Goal: Information Seeking & Learning: Compare options

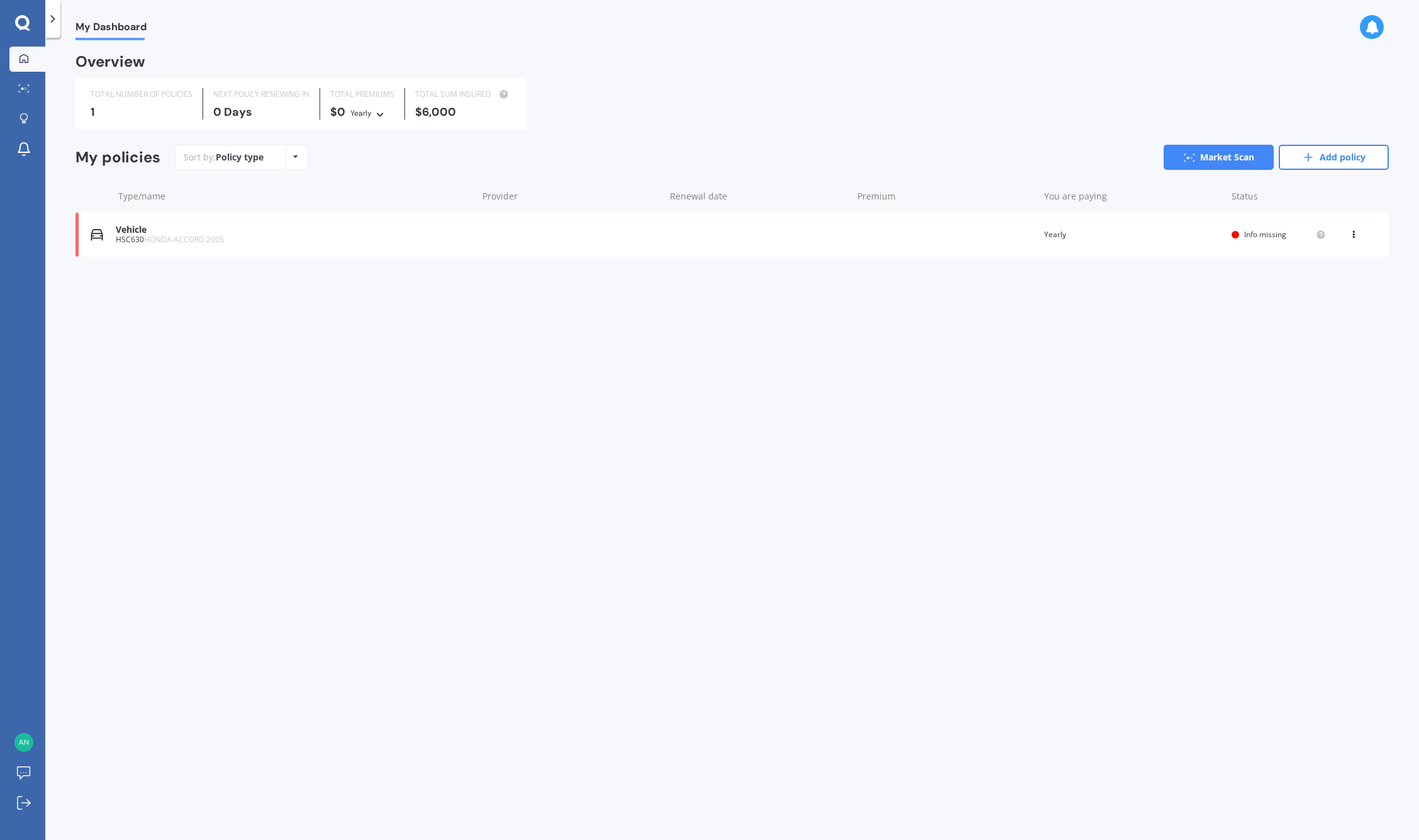
click at [138, 229] on div "Vehicle" at bounding box center [293, 230] width 355 height 11
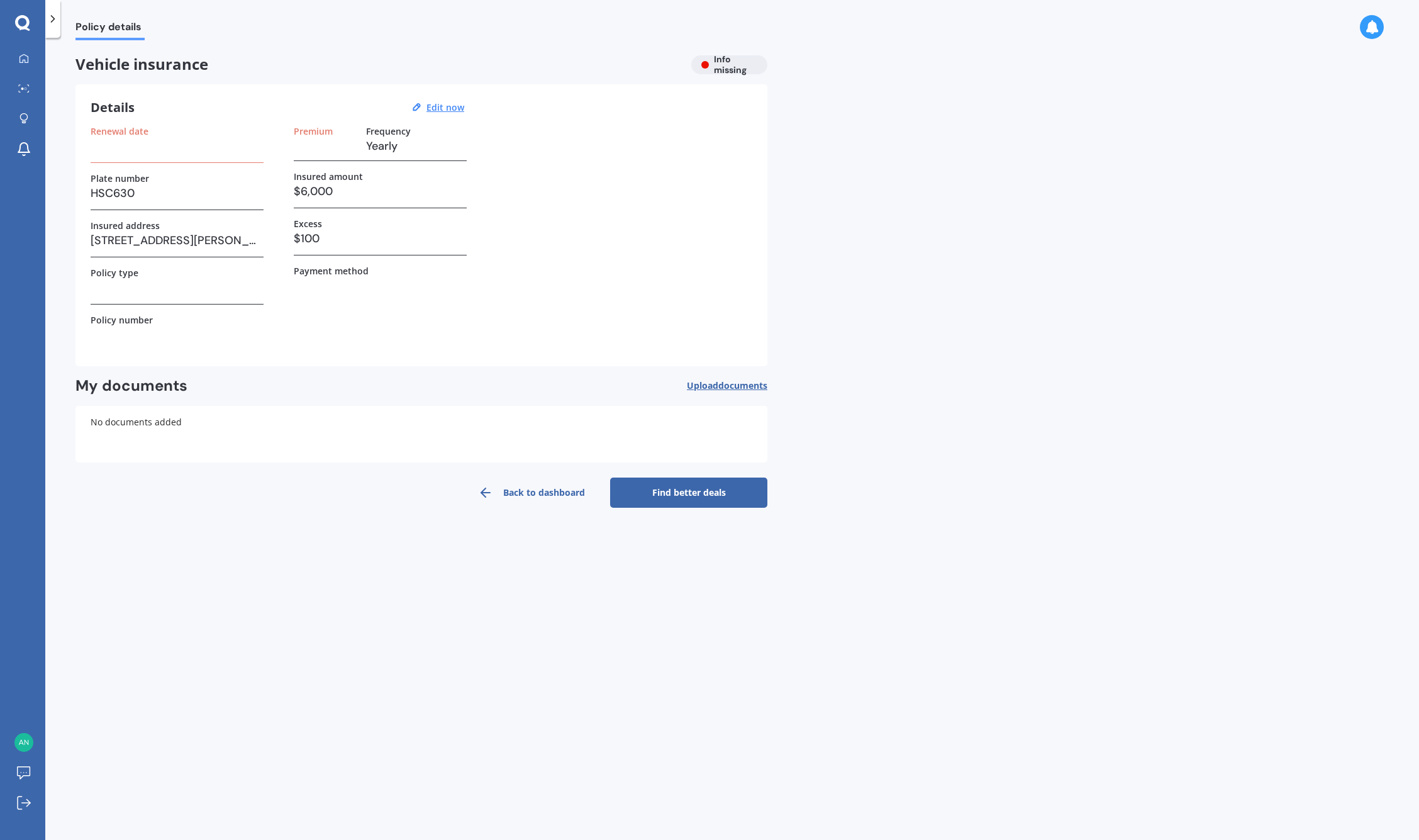
click at [176, 292] on h3 at bounding box center [177, 287] width 173 height 19
click at [610, 158] on div "Renewal date Plate number HSC630 Insured address [STREET_ADDRESS][PERSON_NAME] …" at bounding box center [422, 238] width 662 height 225
click at [149, 151] on h3 at bounding box center [177, 146] width 173 height 19
click at [440, 104] on u "Edit now" at bounding box center [445, 108] width 38 height 12
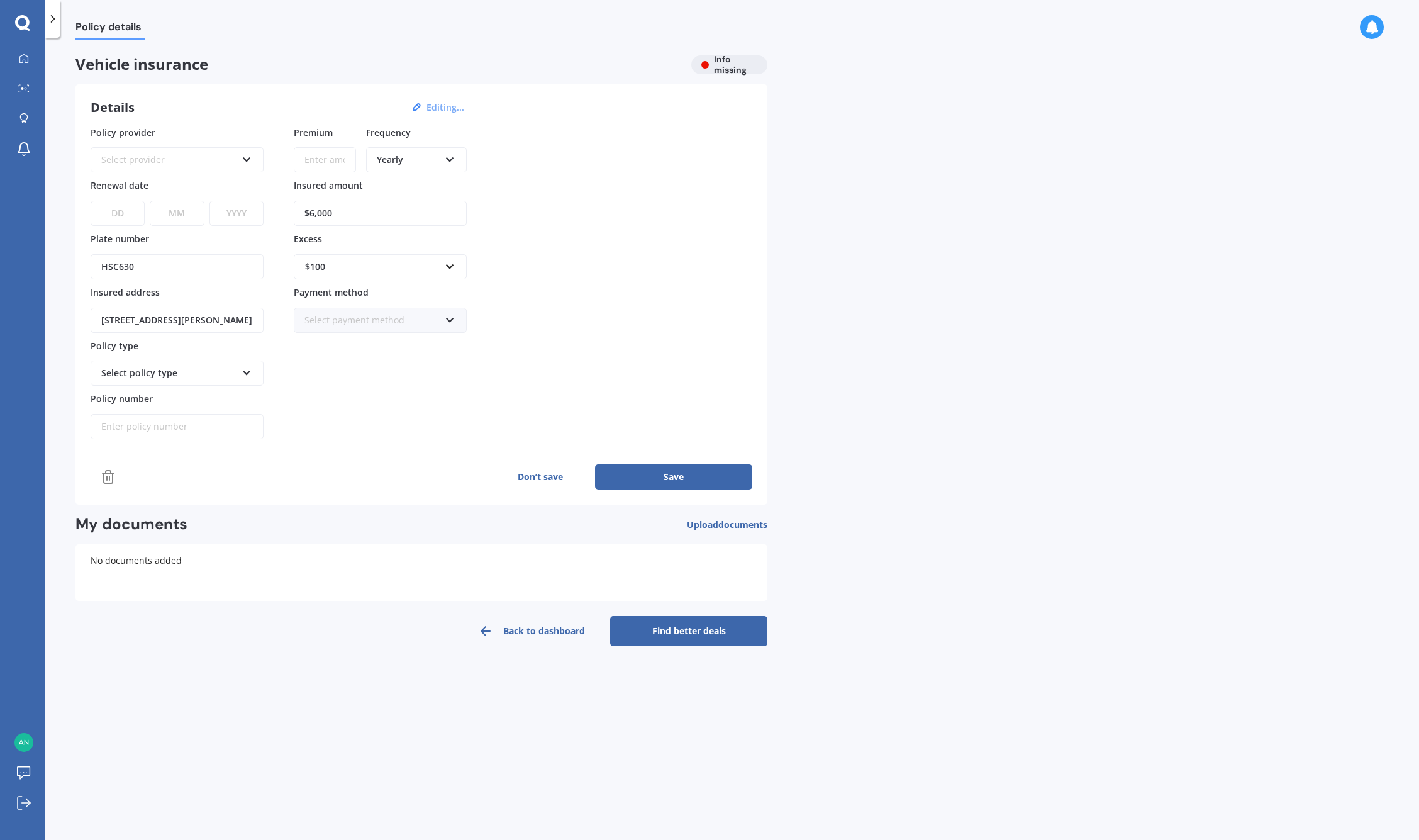
click at [203, 152] on div "Select provider AA AMI AMP ANZ ASB Aioi Nissay Dowa Ando Assurant Autosure BNZ …" at bounding box center [177, 159] width 173 height 25
click at [167, 181] on div "AA" at bounding box center [177, 184] width 170 height 23
click at [335, 170] on input "Premium" at bounding box center [325, 159] width 63 height 25
type input "$700.00"
click at [117, 209] on select "DD 01 02 03 04 05 06 07 08 09 10 11 12 13 14 15 16 17 18 19 20 21 22 23 24 25 2…" at bounding box center [118, 213] width 54 height 25
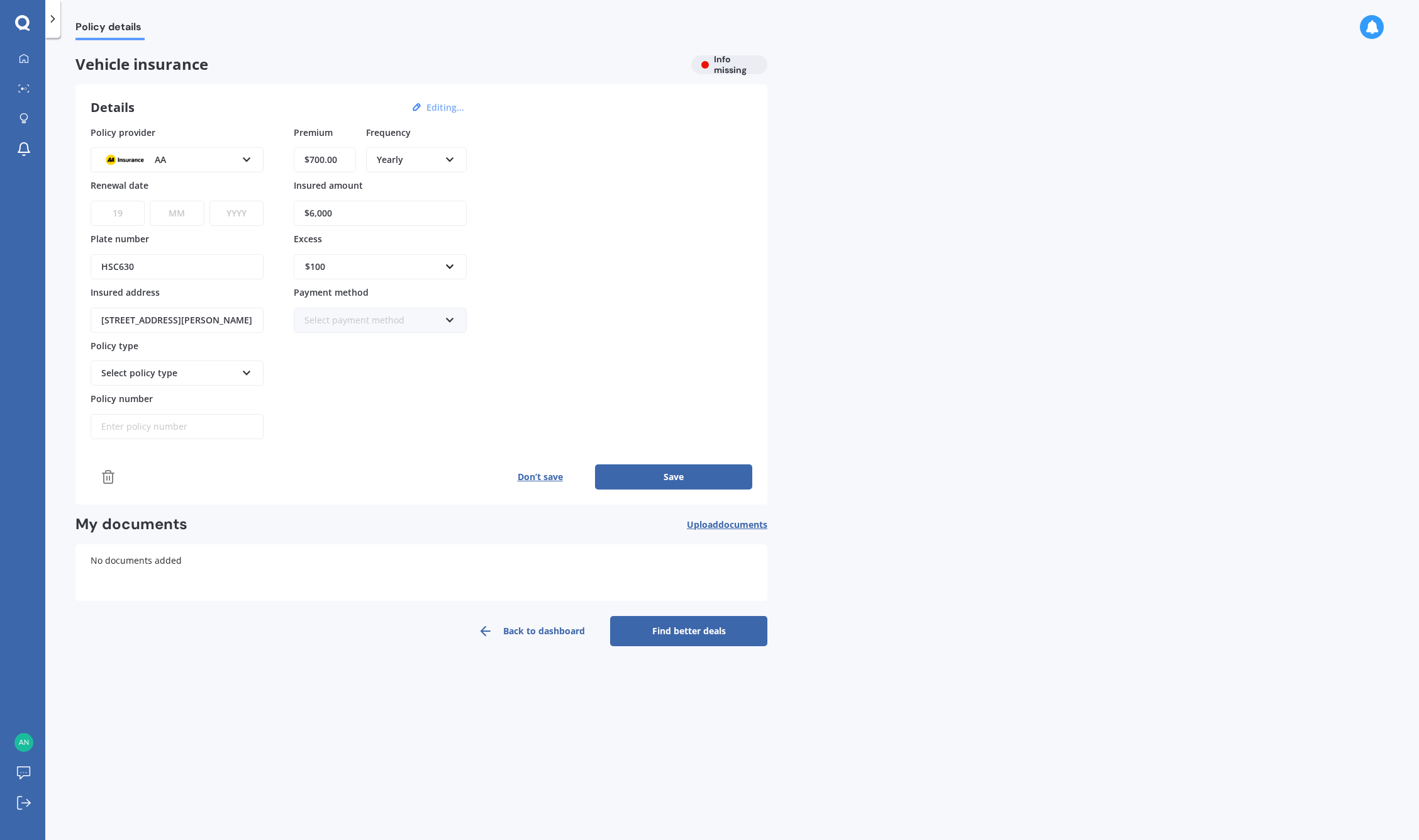
click at [91, 200] on select "DD 01 02 03 04 05 06 07 08 09 10 11 12 13 14 15 16 17 18 19 20 21 22 23 24 25 2…" at bounding box center [118, 213] width 54 height 25
select select "20"
click at [204, 209] on div "DD 01 02 03 04 05 06 07 08 09 10 11 12 13 14 15 16 17 18 19 20 21 22 23 24 25 2…" at bounding box center [177, 205] width 173 height 41
click at [198, 209] on select "MM 01 02 03 04 05 06 07 08 09 10 11 12" at bounding box center [177, 213] width 54 height 25
select select "10"
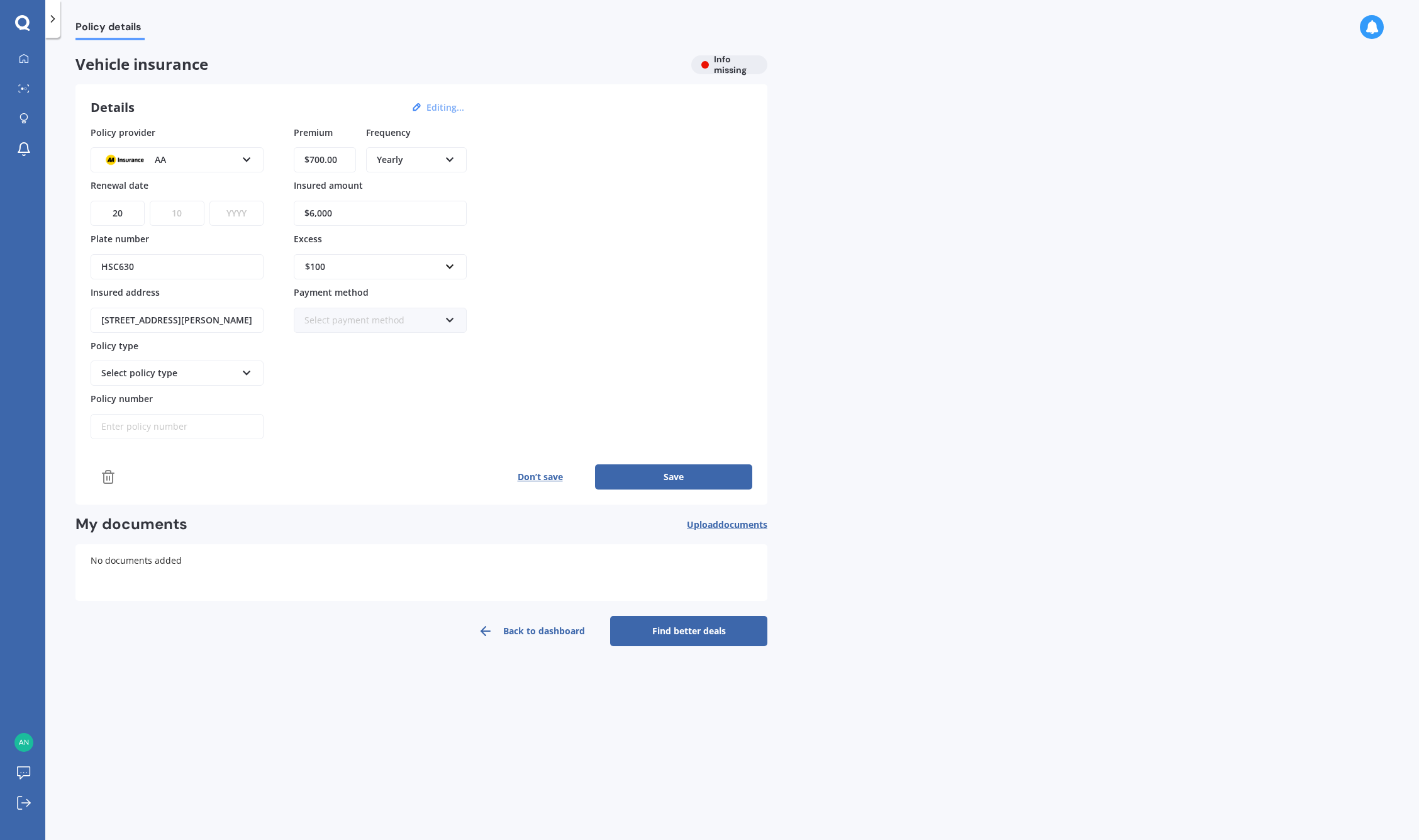
click at [150, 200] on select "MM 01 02 03 04 05 06 07 08 09 10 11 12" at bounding box center [177, 213] width 54 height 25
click at [235, 213] on select "YYYY 2027 2026 2025 2024 2023 2022 2021 2020 2019 2018 2017 2016 2015 2014 2013…" at bounding box center [236, 213] width 54 height 25
select select "2025"
click at [209, 200] on select "YYYY 2027 2026 2025 2024 2023 2022 2021 2020 2019 2018 2017 2016 2015 2014 2013…" at bounding box center [236, 213] width 54 height 25
click at [408, 323] on div "Select payment method" at bounding box center [372, 320] width 135 height 14
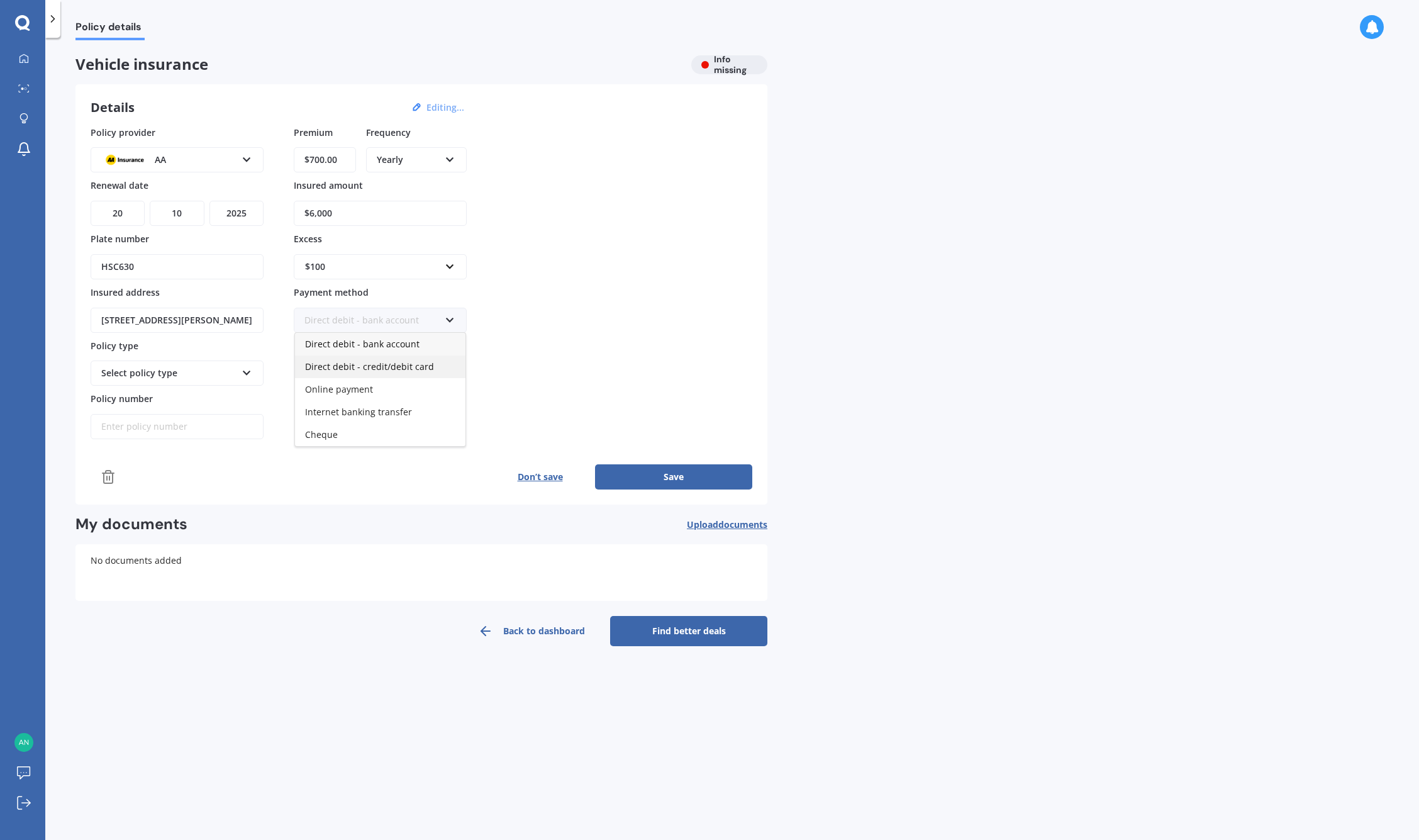
click at [380, 368] on span "Direct debit - credit/debit card" at bounding box center [370, 367] width 129 height 12
click at [223, 432] on input "Policy number" at bounding box center [177, 426] width 173 height 25
click at [141, 424] on input "Policy number" at bounding box center [177, 426] width 173 height 25
paste input "AMV021528026"
type input "AMV021528026"
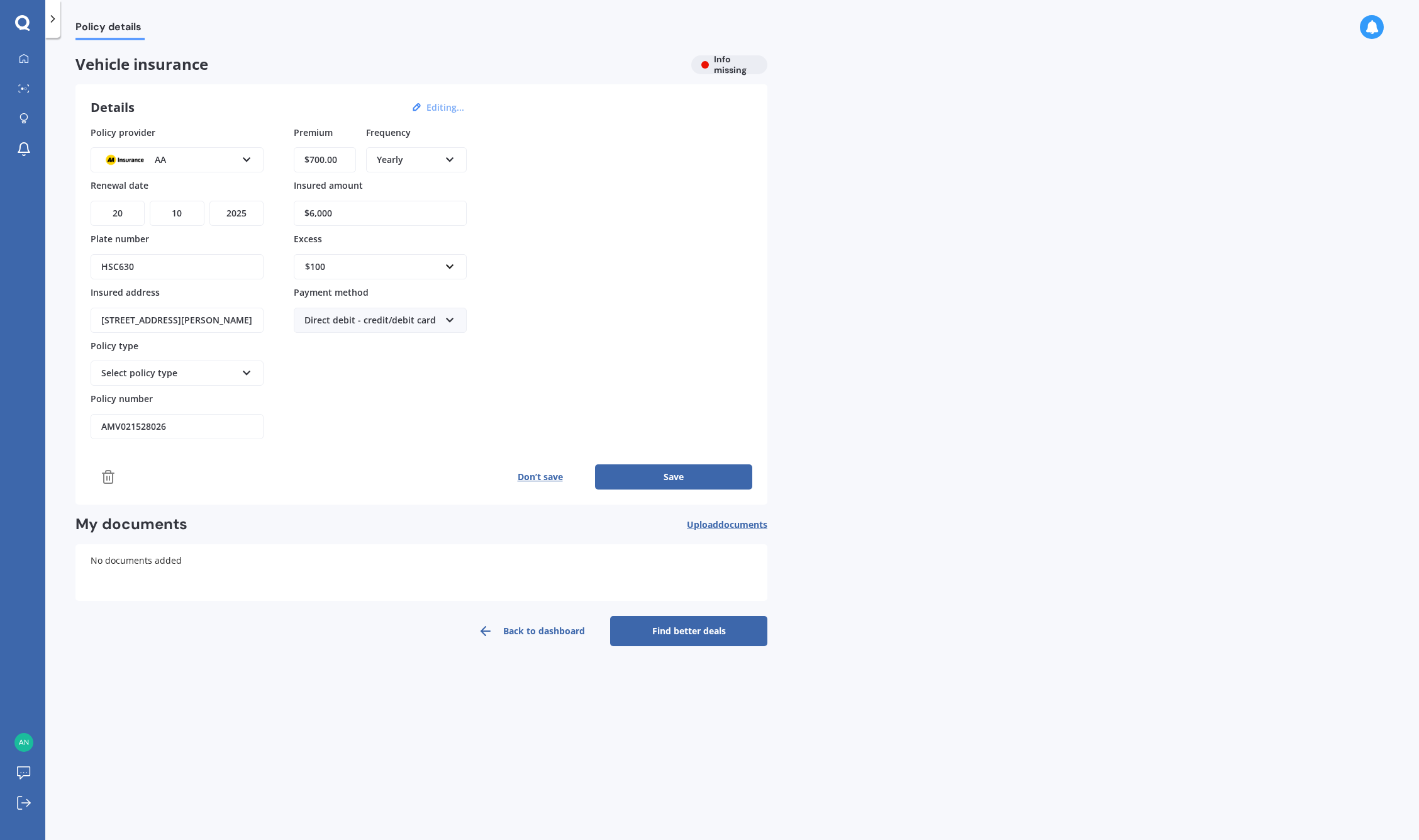
click at [683, 475] on button "Save" at bounding box center [674, 476] width 157 height 25
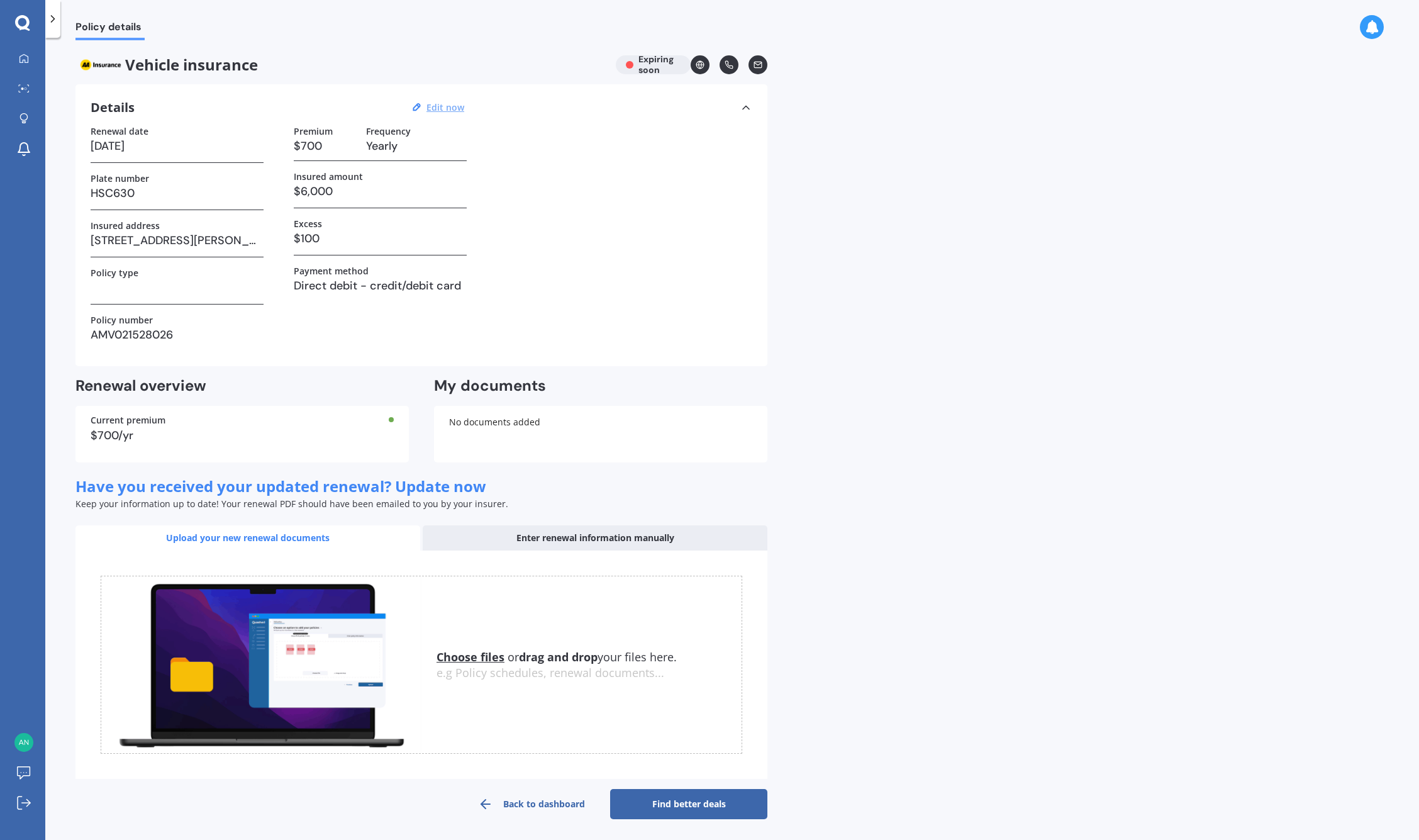
click at [838, 408] on div "Policy details Vehicle insurance Expiring soon Details Edit now Renewal date [D…" at bounding box center [732, 441] width 1374 height 802
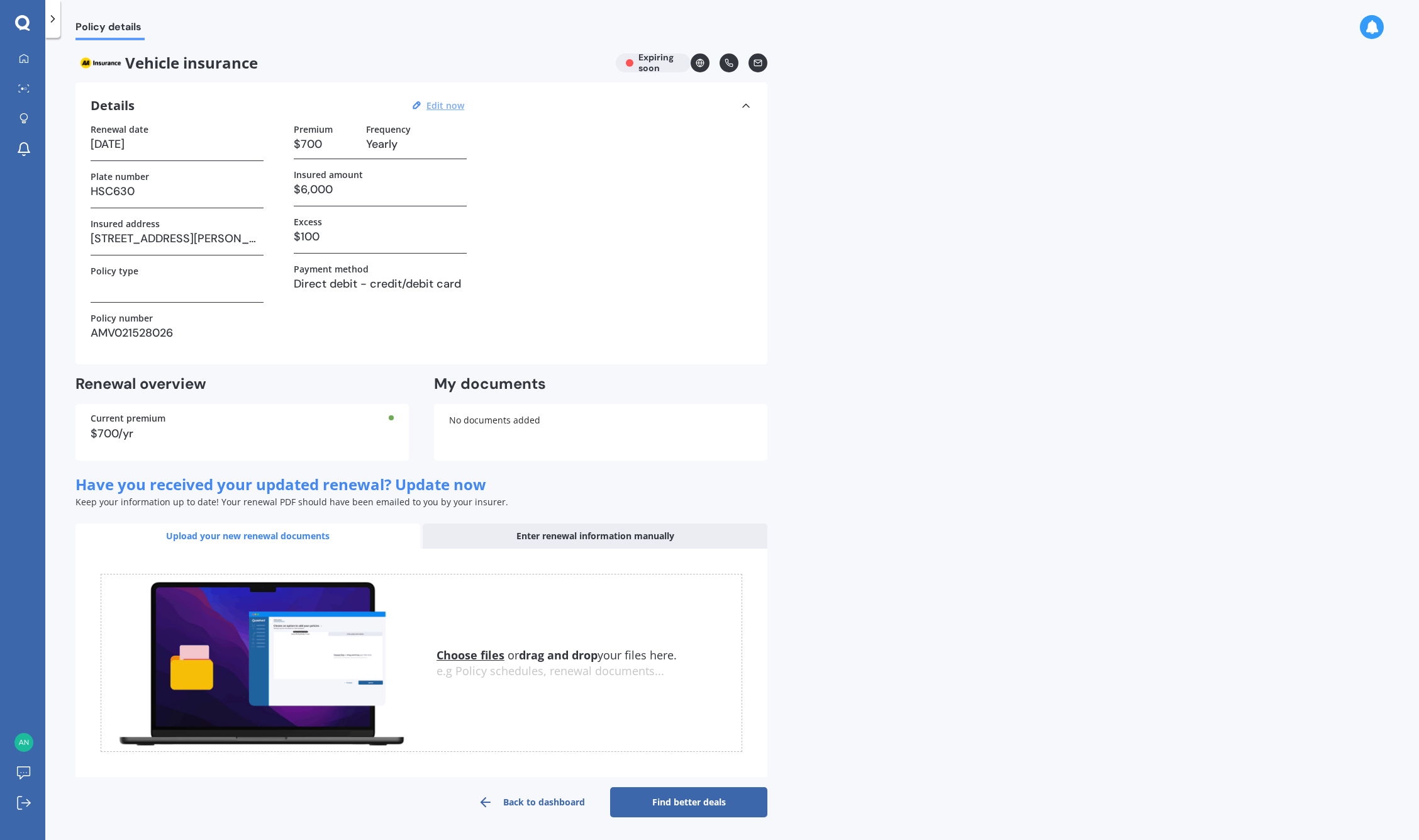
click at [300, 533] on div "Upload your new renewal documents" at bounding box center [247, 535] width 345 height 25
click at [468, 652] on u "Choose files" at bounding box center [470, 654] width 68 height 15
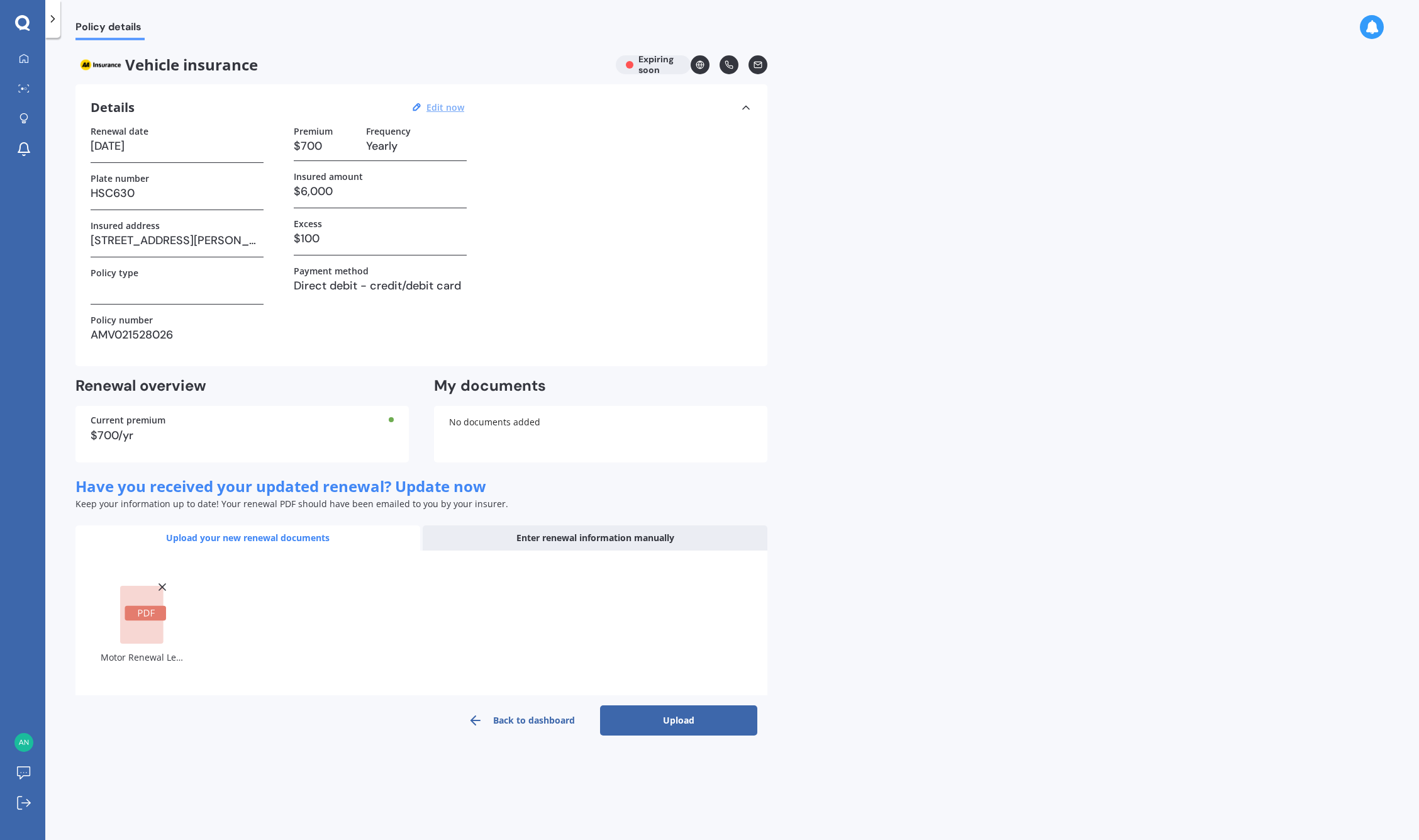
scroll to position [0, 0]
click at [701, 722] on button "Upload" at bounding box center [679, 720] width 157 height 30
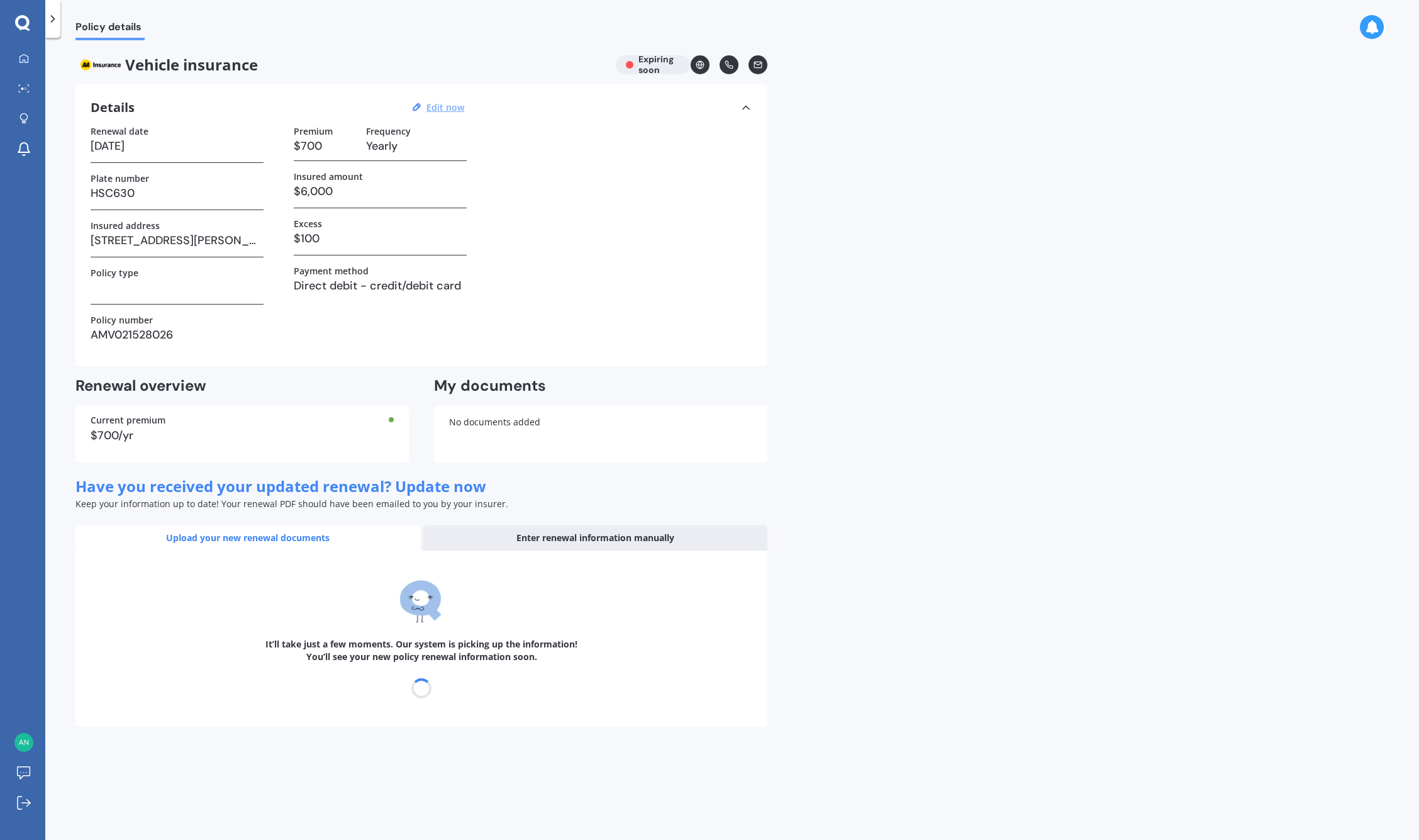
select select "02"
select select "10"
select select "2026"
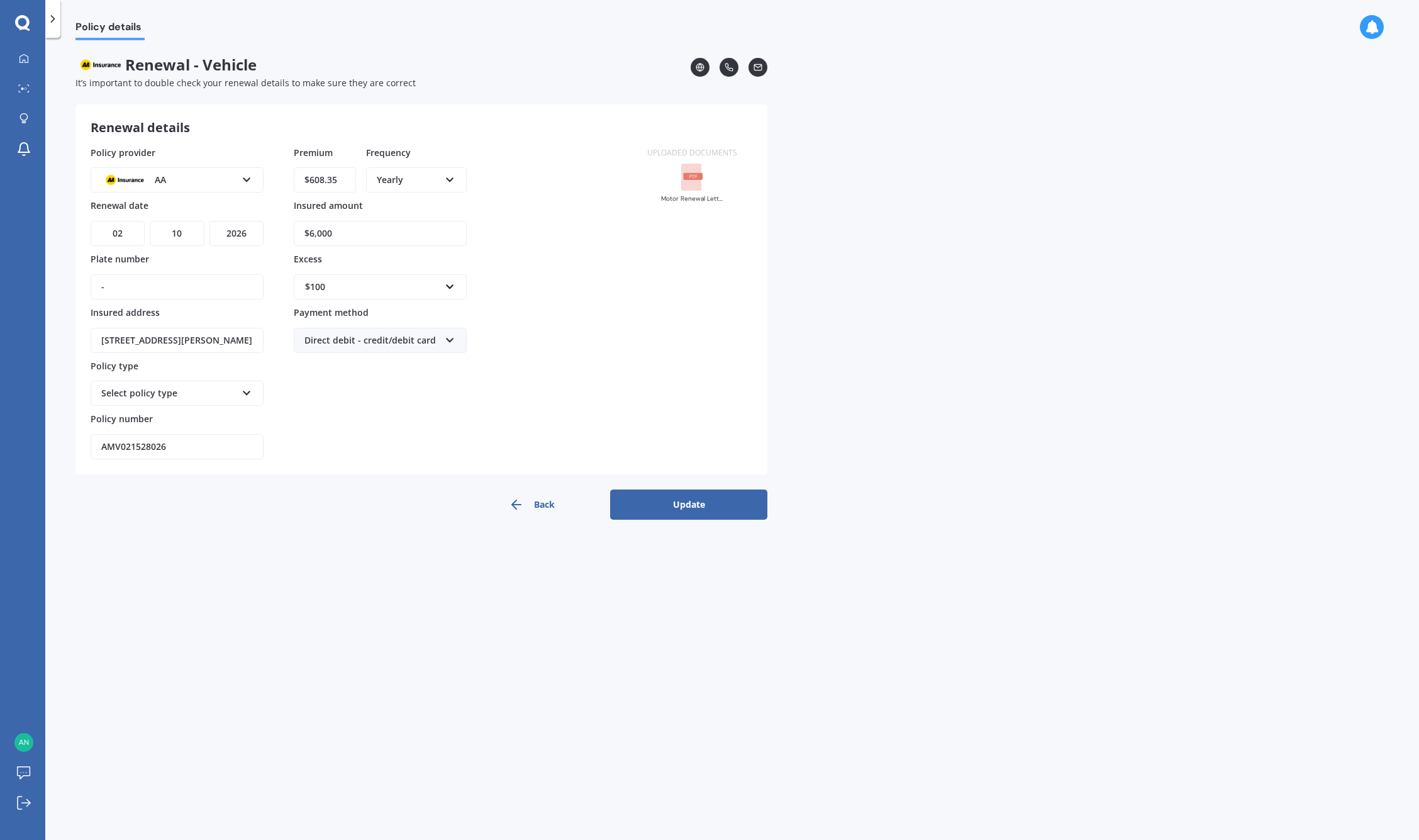
click at [705, 507] on button "Update" at bounding box center [689, 504] width 157 height 30
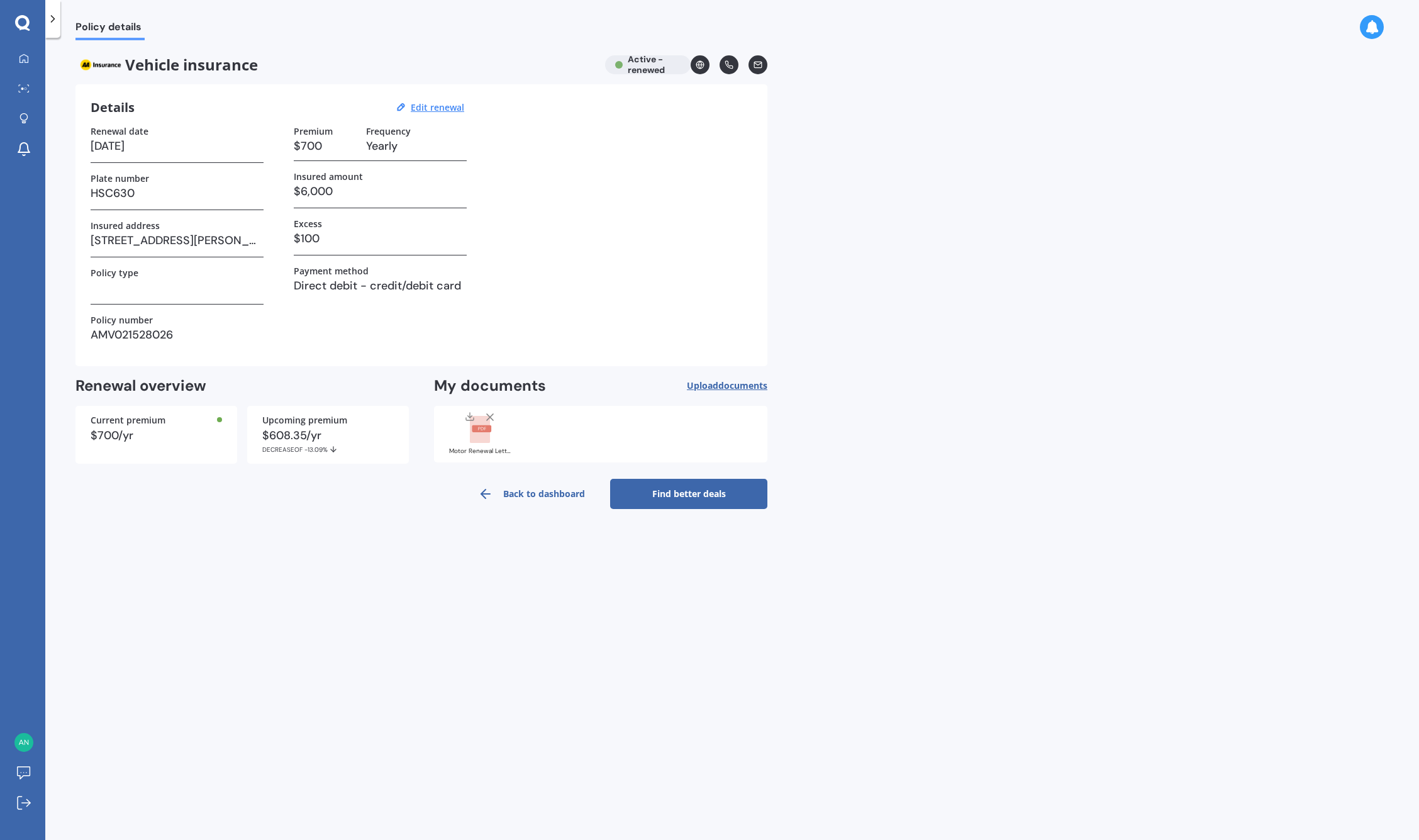
click at [715, 491] on link "Find better deals" at bounding box center [689, 494] width 157 height 30
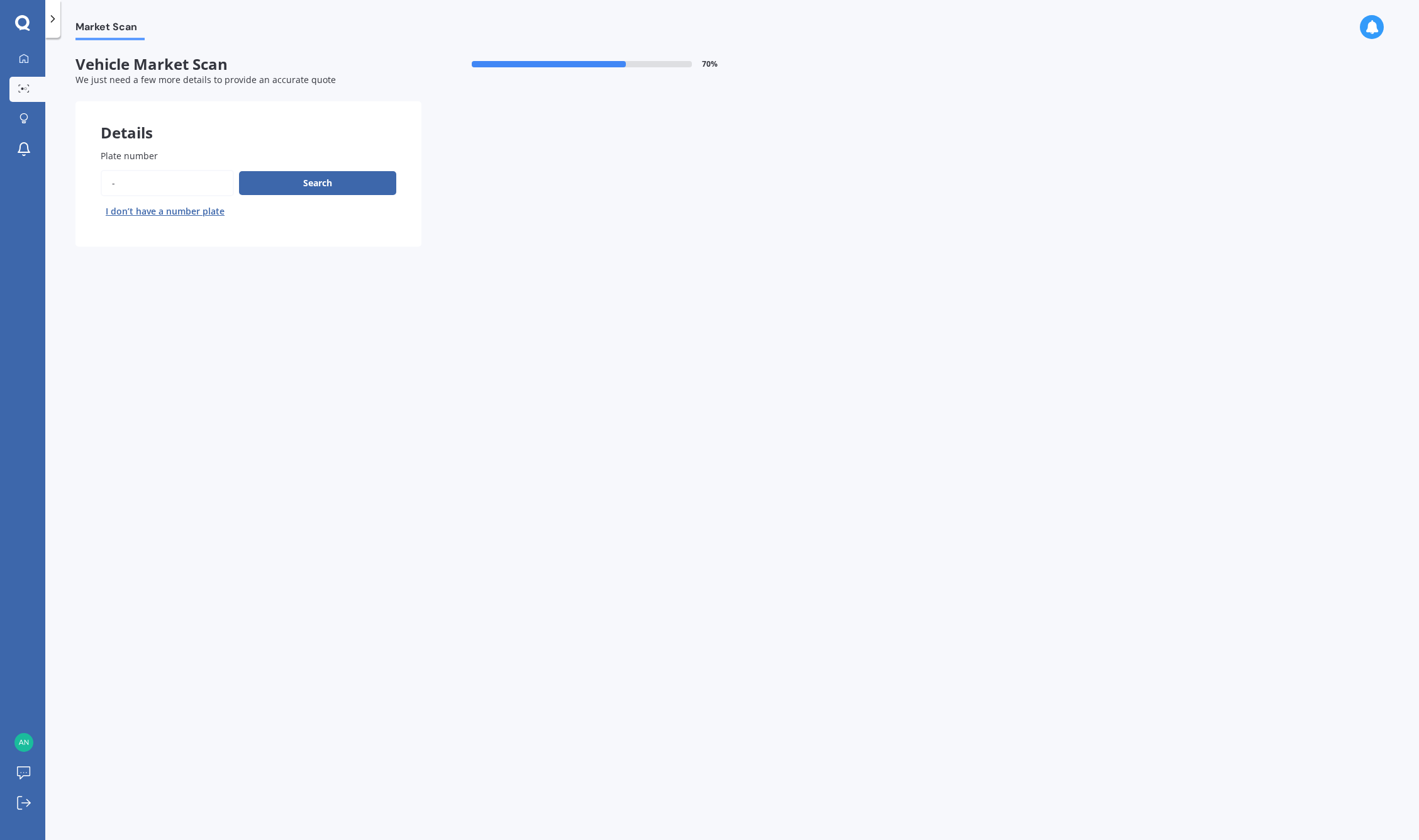
click at [170, 174] on input "Plate number" at bounding box center [167, 183] width 133 height 26
type input "-"
type input "HSC630"
click at [309, 184] on button "Search" at bounding box center [317, 183] width 157 height 24
select select "HONDA"
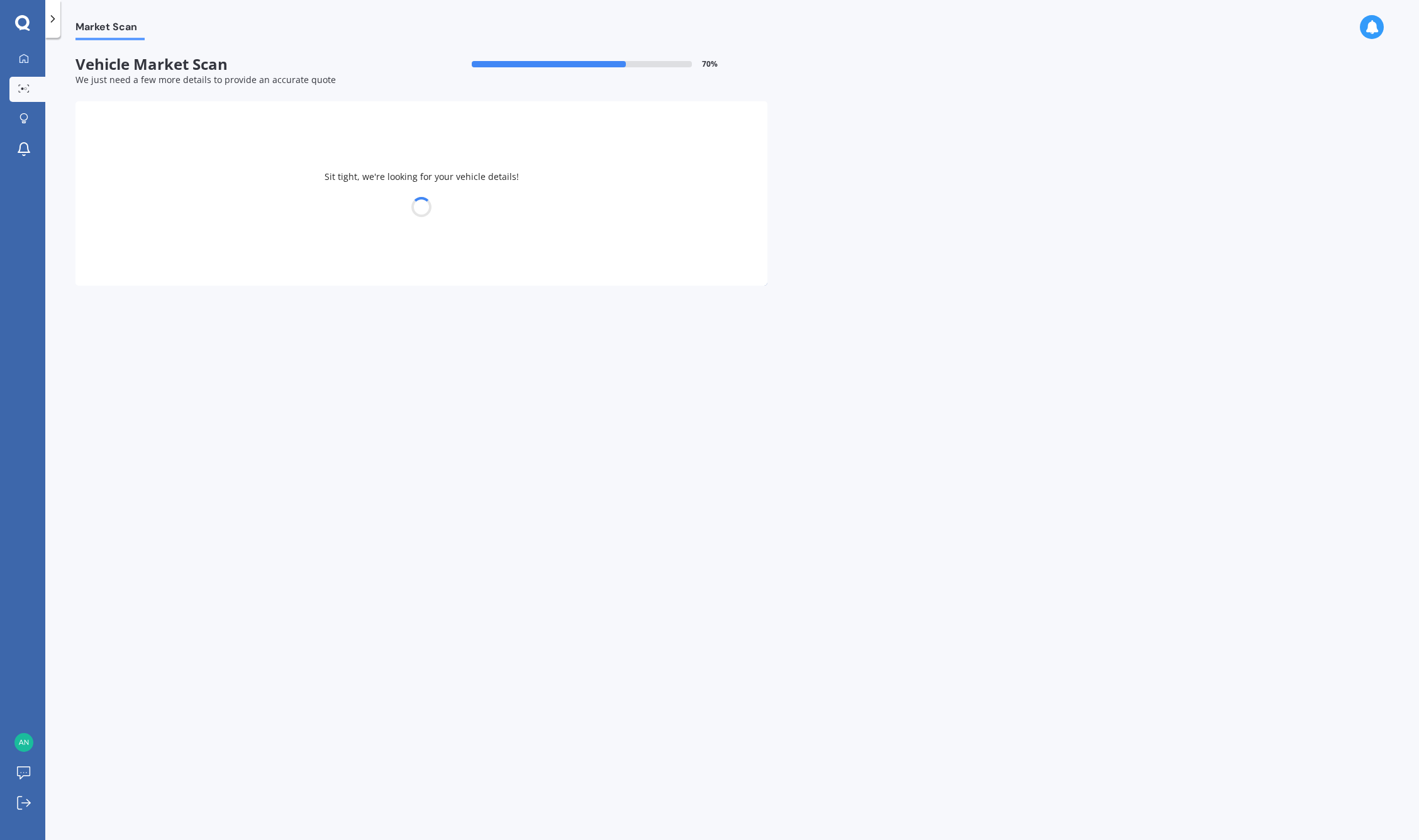
select select "ACCORD"
select select "05"
select select "09"
select select "1984"
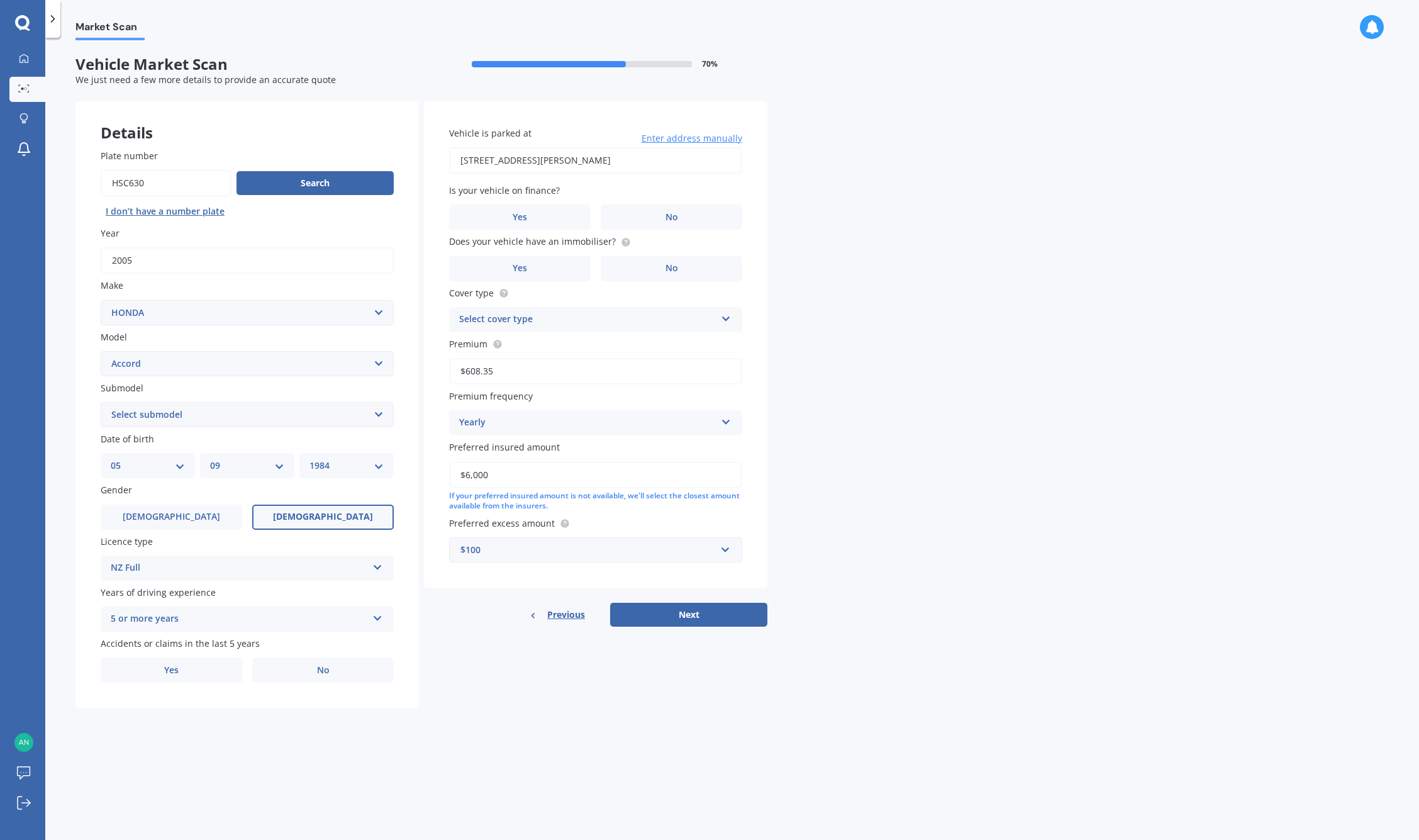
click at [806, 263] on div "Market Scan Vehicle Market Scan 70 % We just need a few more details to provide…" at bounding box center [732, 441] width 1374 height 802
click at [650, 215] on label "No" at bounding box center [671, 217] width 141 height 25
click at [0, 0] on input "No" at bounding box center [0, 0] width 0 height 0
drag, startPoint x: 658, startPoint y: 281, endPoint x: 664, endPoint y: 267, distance: 15.2
click at [664, 267] on div "Vehicle is parked at [STREET_ADDRESS][PERSON_NAME] Enter address manually Is yo…" at bounding box center [595, 345] width 344 height 487
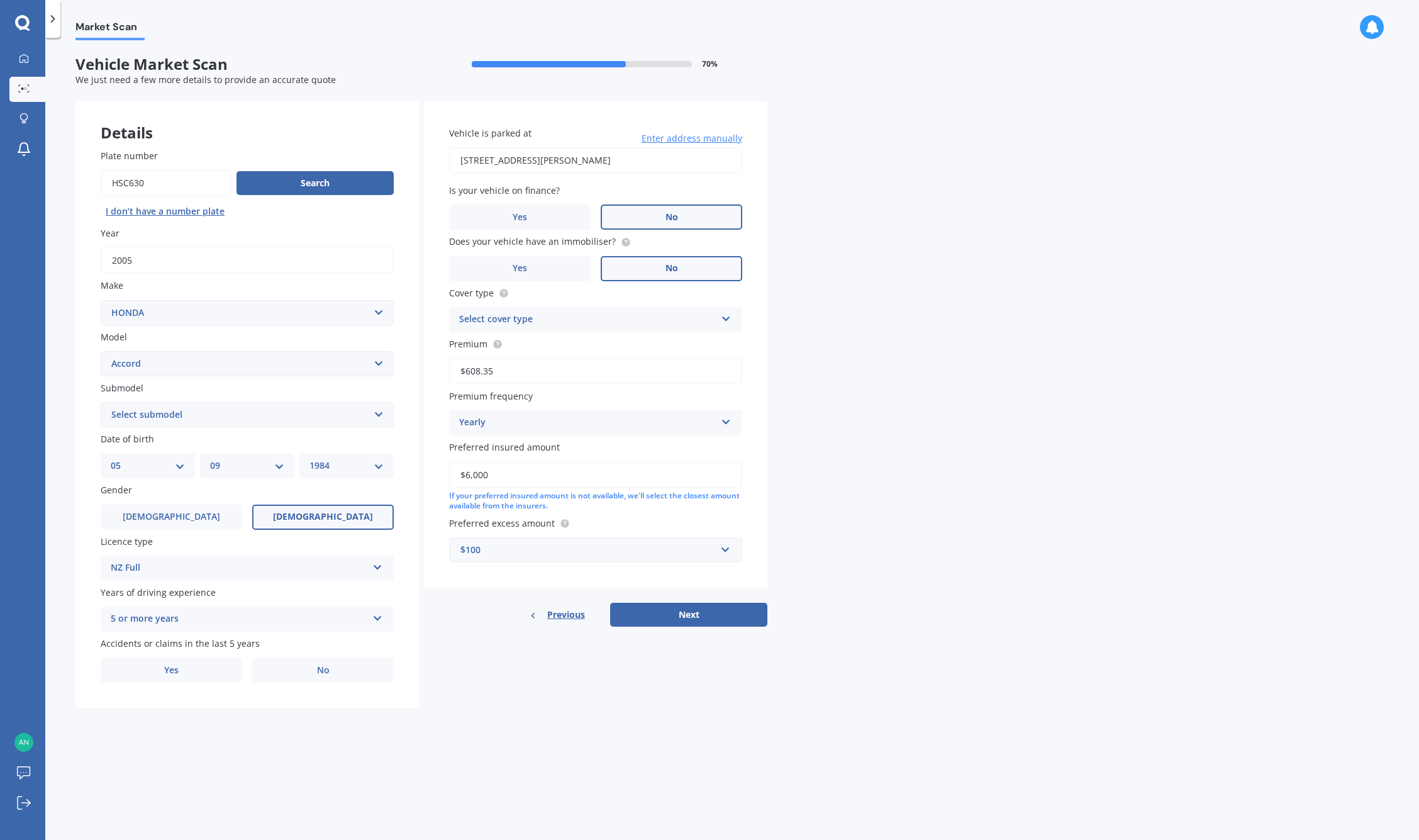
click at [664, 267] on label "No" at bounding box center [671, 268] width 141 height 25
click at [0, 0] on input "No" at bounding box center [0, 0] width 0 height 0
click at [637, 318] on div "Select cover type" at bounding box center [588, 319] width 257 height 15
click at [561, 344] on div "Comprehensive" at bounding box center [596, 344] width 292 height 23
click at [823, 401] on div "Market Scan Vehicle Market Scan 70 % We just need a few more details to provide…" at bounding box center [732, 441] width 1374 height 802
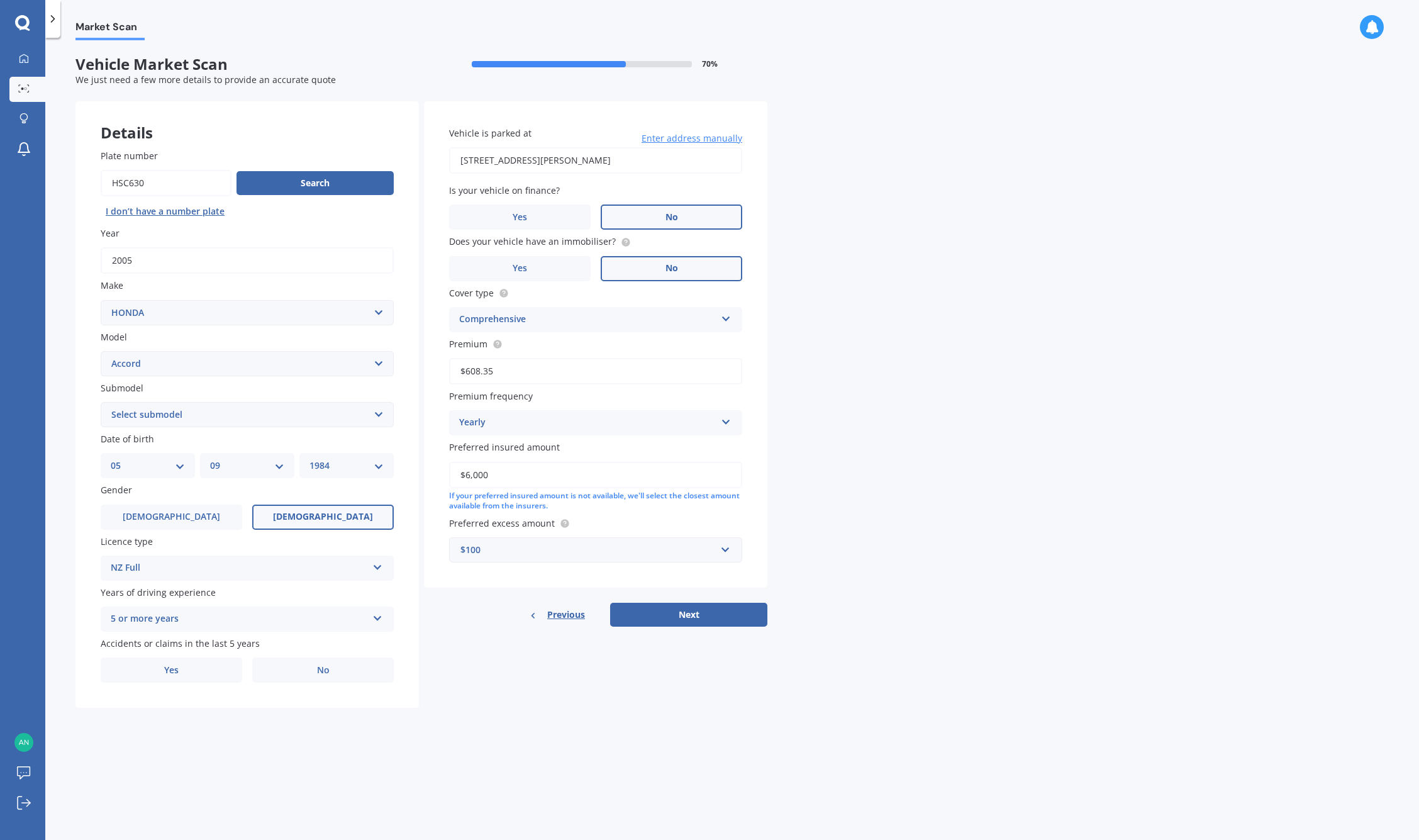
click at [629, 369] on input "$608.35" at bounding box center [596, 371] width 293 height 26
click at [884, 446] on div "Market Scan Vehicle Market Scan 70 % We just need a few more details to provide…" at bounding box center [732, 441] width 1374 height 802
click at [631, 551] on div "$100" at bounding box center [588, 549] width 256 height 14
type input "0"
click at [505, 570] on div "$ 0" at bounding box center [596, 573] width 292 height 24
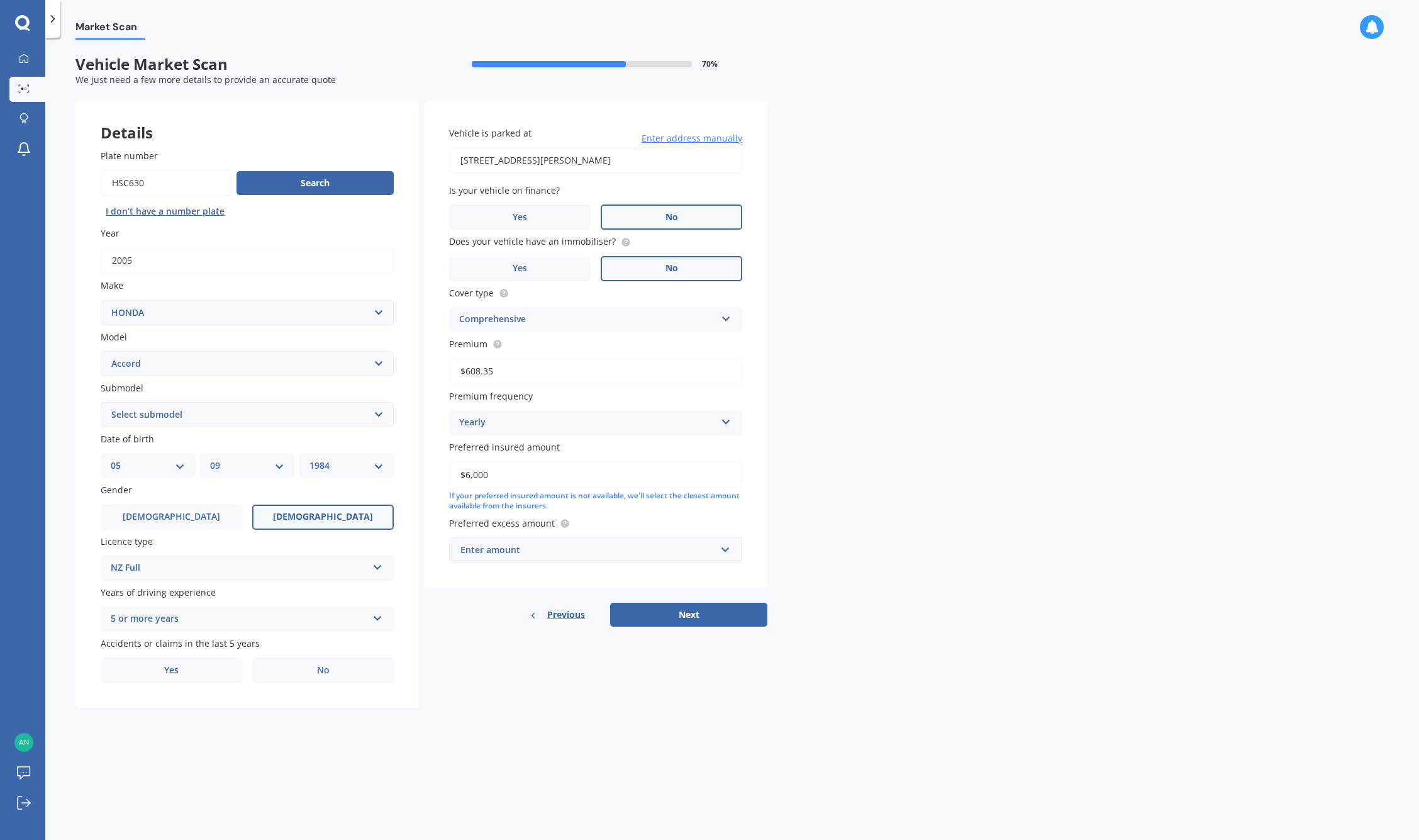
click at [904, 512] on div "Market Scan Vehicle Market Scan 70 % We just need a few more details to provide…" at bounding box center [732, 441] width 1374 height 802
click at [726, 547] on input "text" at bounding box center [591, 550] width 282 height 24
click at [512, 576] on div "$100" at bounding box center [596, 573] width 292 height 24
click at [818, 529] on div "Market Scan Vehicle Market Scan 70 % We just need a few more details to provide…" at bounding box center [732, 441] width 1374 height 802
click at [712, 623] on button "Next" at bounding box center [689, 615] width 157 height 24
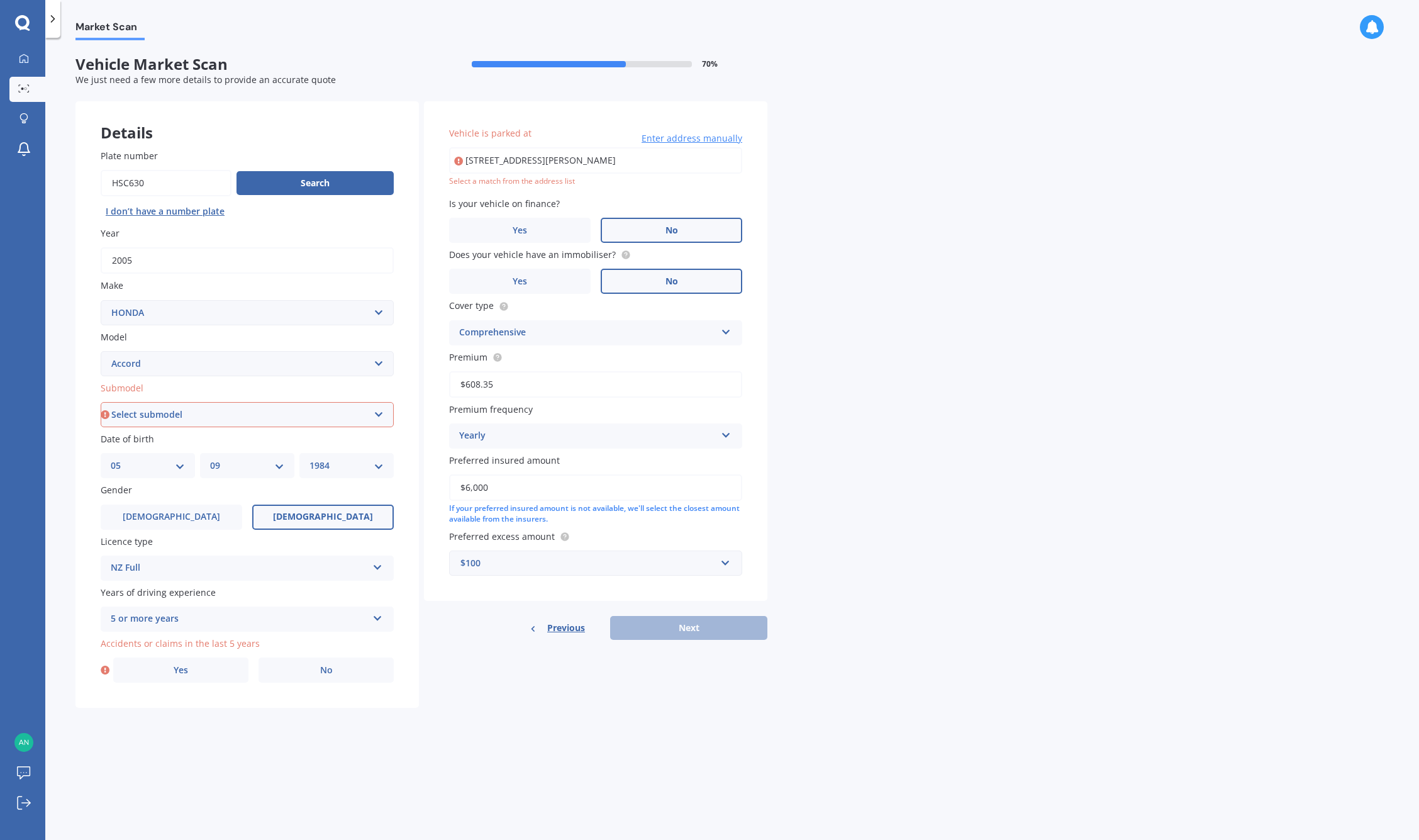
click at [577, 163] on input "[STREET_ADDRESS][PERSON_NAME]" at bounding box center [596, 160] width 293 height 26
type input "[STREET_ADDRESS][PERSON_NAME]"
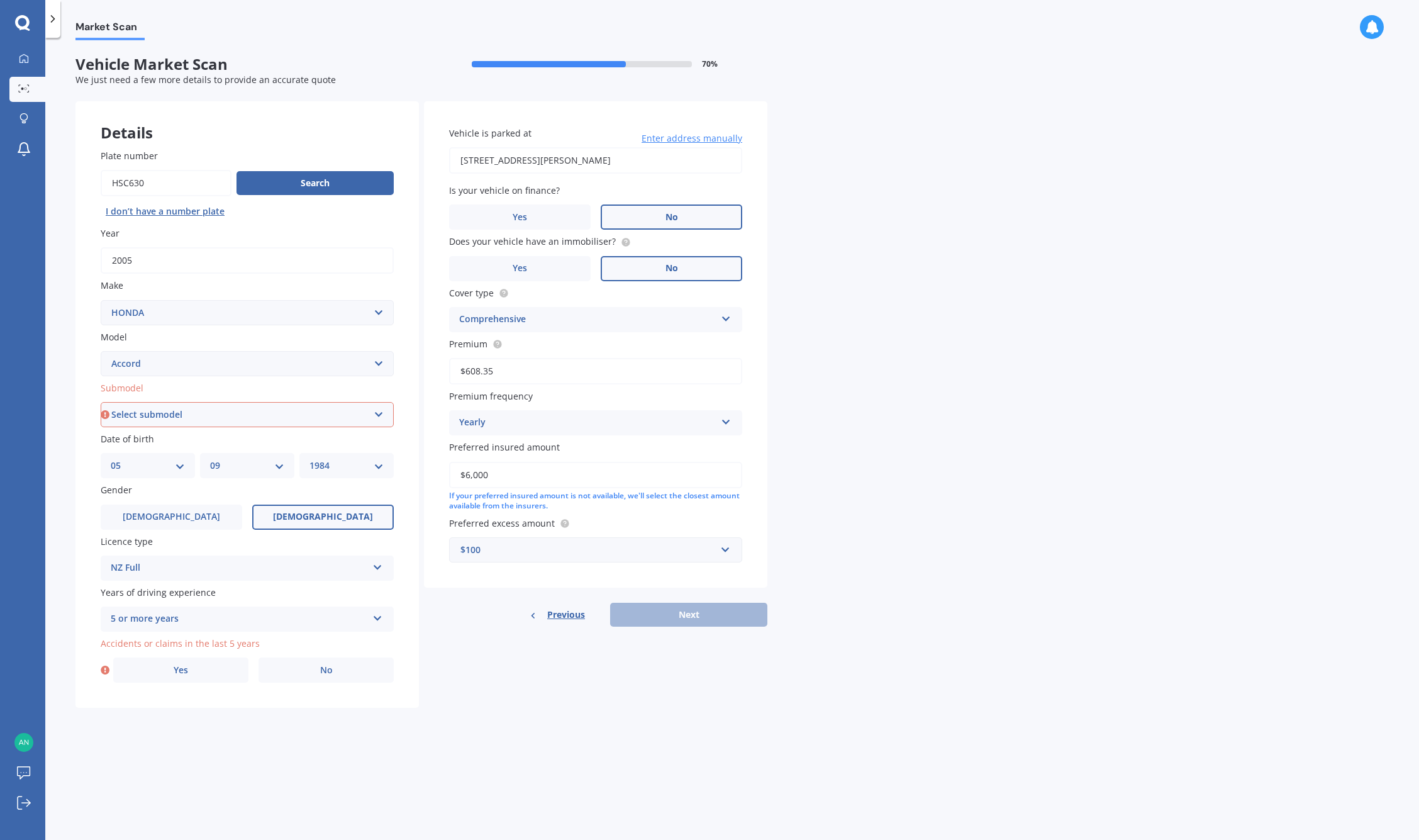
click at [691, 617] on div "Previous Next" at bounding box center [595, 615] width 344 height 24
click at [262, 414] on select "Select submodel (all other) 2.2i Euro 2.0 Euro 2.4 Euro 2.4 Tourer Euro R EX EX…" at bounding box center [247, 414] width 293 height 25
click at [1041, 334] on div "Market Scan Vehicle Market Scan 70 % We just need a few more details to provide…" at bounding box center [732, 441] width 1374 height 802
click at [381, 408] on select "Select submodel (all other) 2.2i Euro 2.0 Euro 2.4 Euro 2.4 Tourer Euro R EX EX…" at bounding box center [247, 414] width 293 height 25
select select "EURO 2.0"
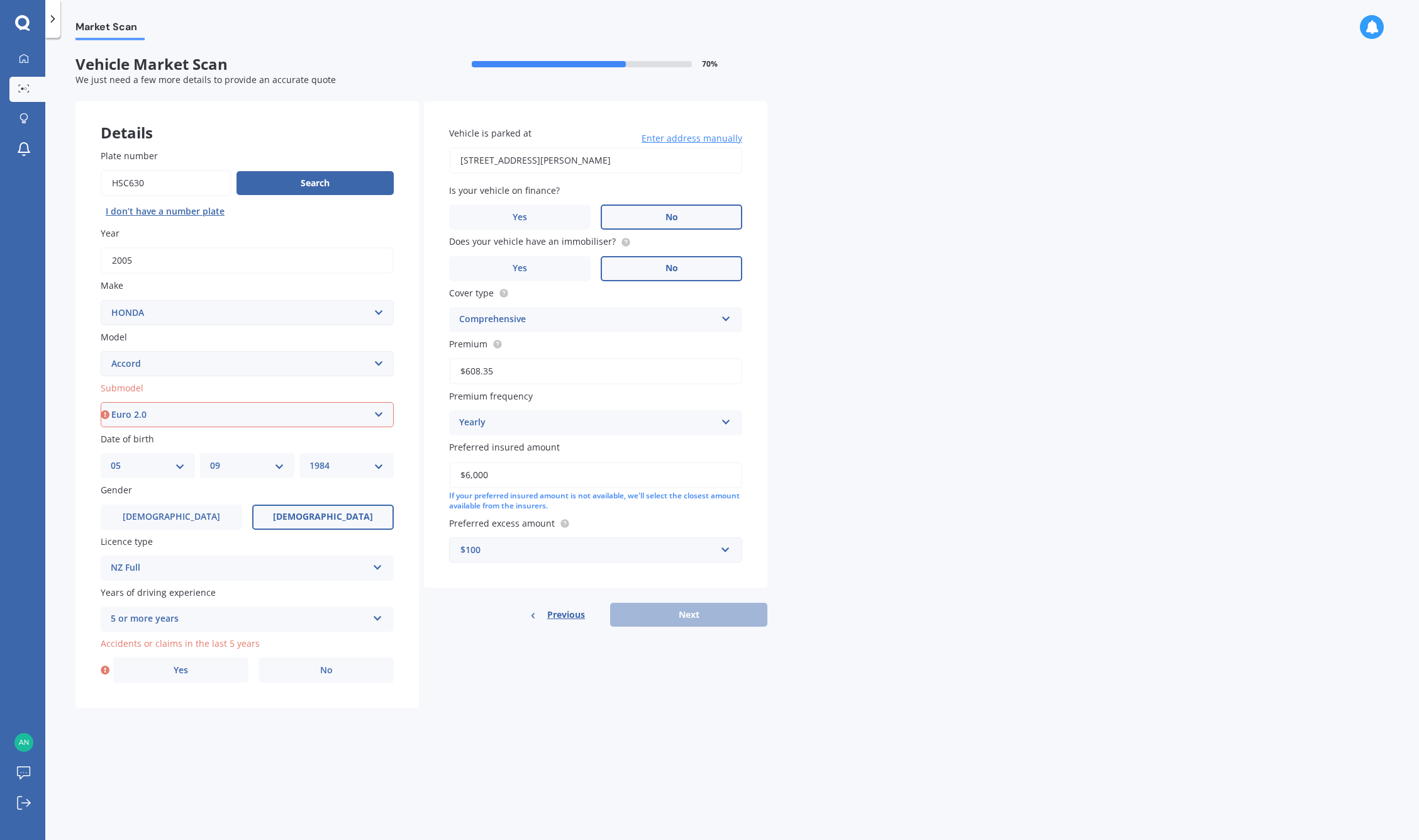
click at [101, 402] on select "Select submodel (all other) 2.2i Euro 2.0 Euro 2.4 Euro 2.4 Tourer Euro R EX EX…" at bounding box center [247, 414] width 293 height 25
click at [319, 666] on label "No" at bounding box center [325, 669] width 135 height 25
click at [0, 0] on input "No" at bounding box center [0, 0] width 0 height 0
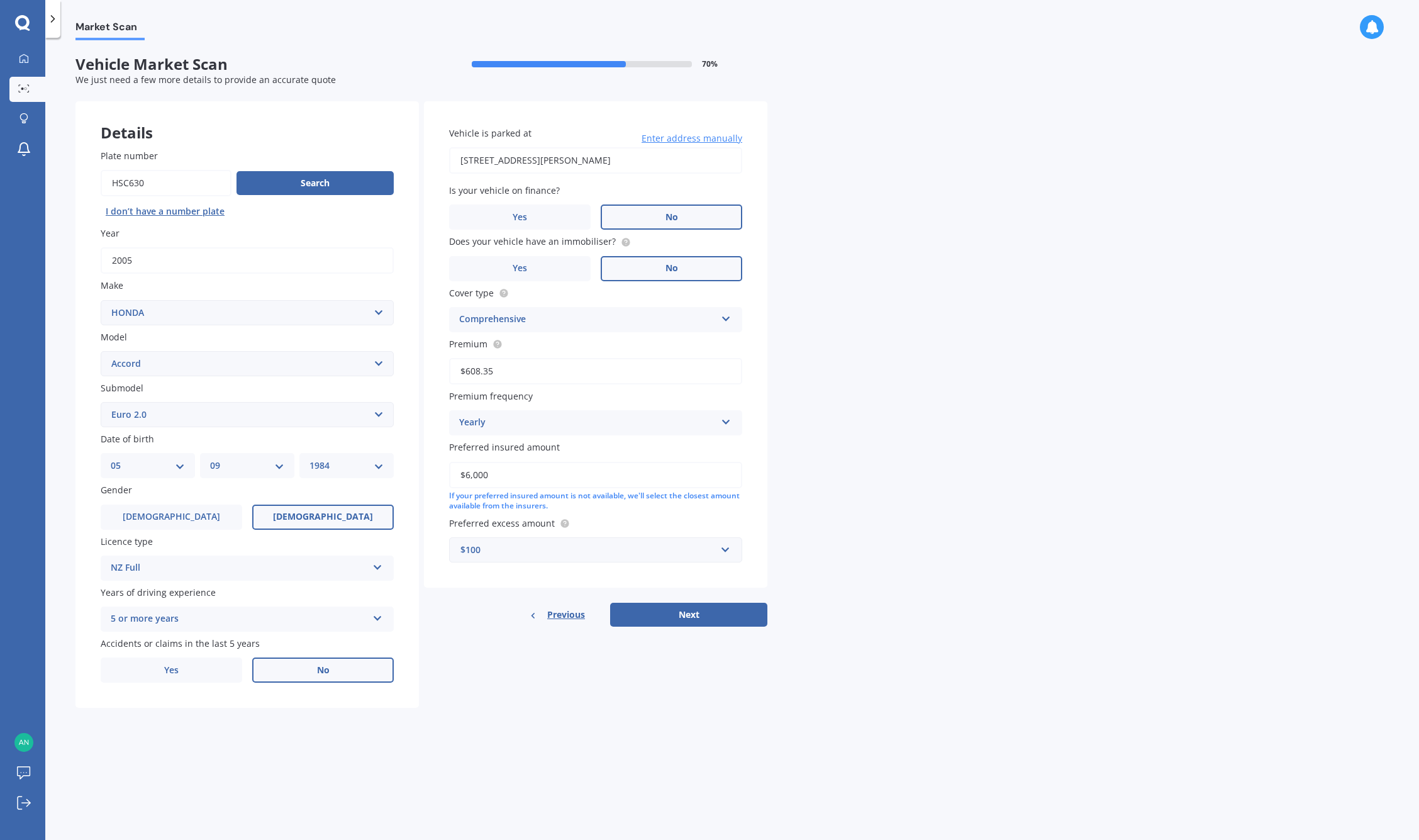
click at [872, 388] on div "Market Scan Vehicle Market Scan 70 % We just need a few more details to provide…" at bounding box center [732, 441] width 1374 height 802
click at [674, 615] on button "Next" at bounding box center [689, 615] width 157 height 24
select select "05"
select select "09"
select select "1984"
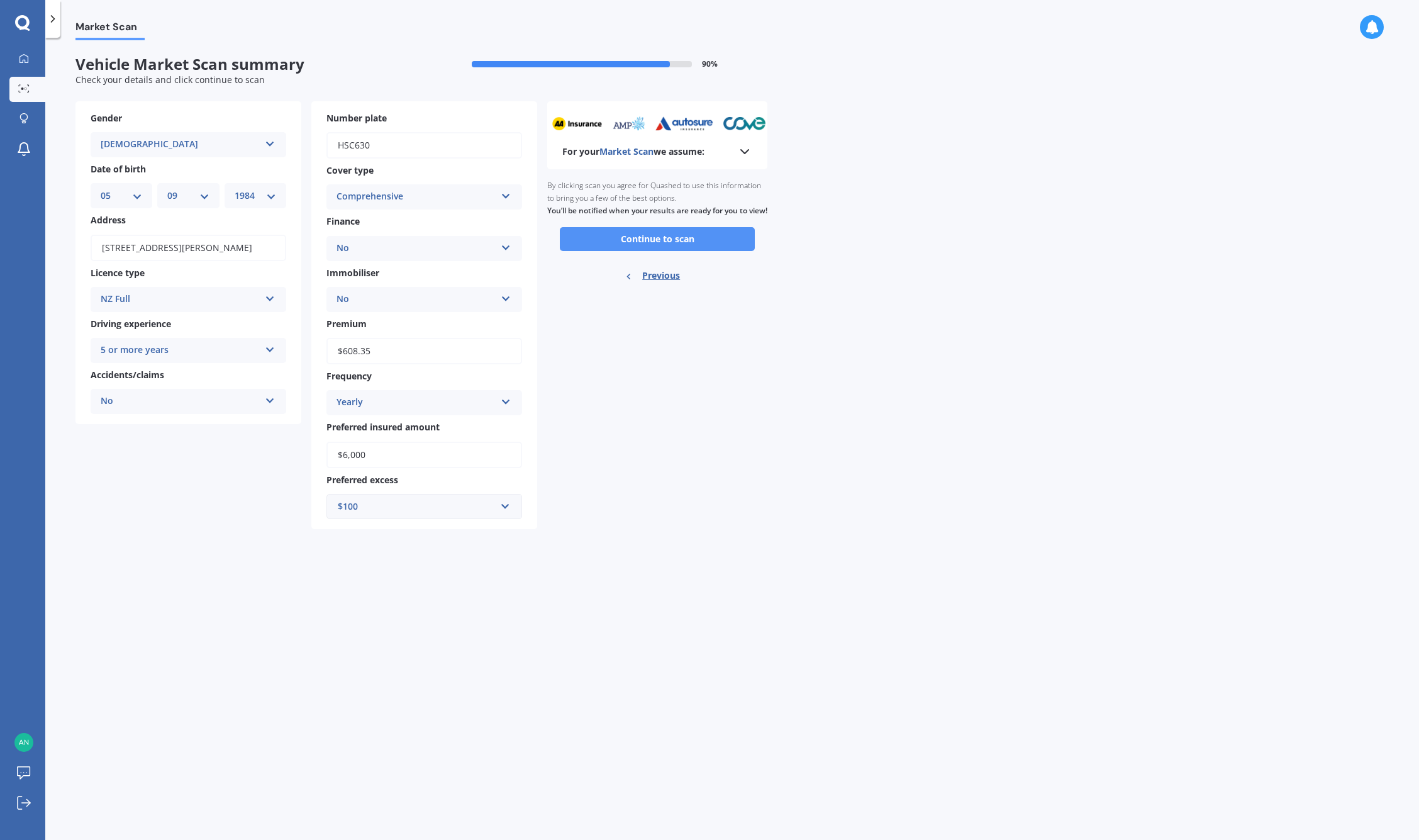
click at [656, 249] on button "Continue to scan" at bounding box center [657, 239] width 195 height 24
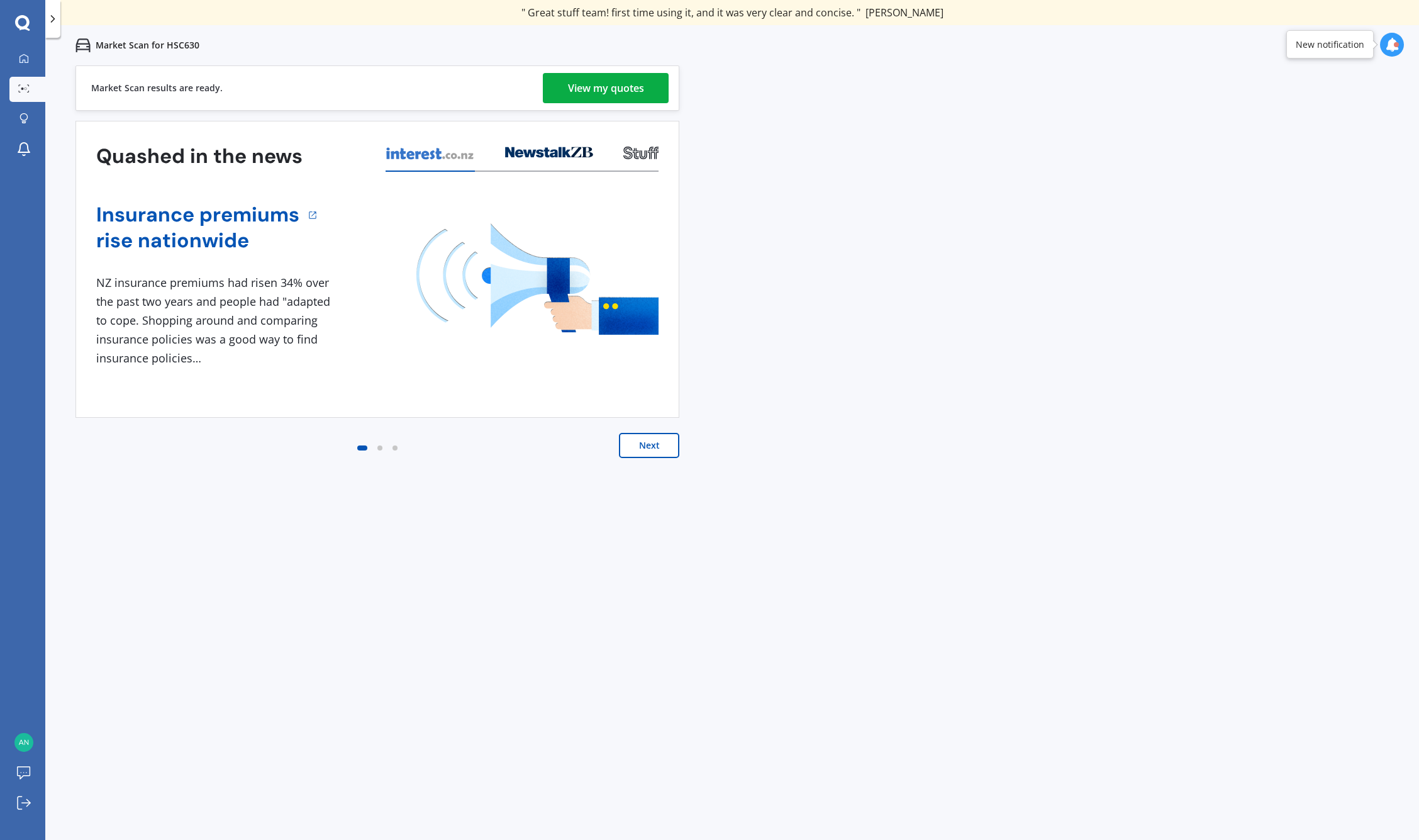
click at [569, 84] on div "View my quotes" at bounding box center [606, 87] width 76 height 30
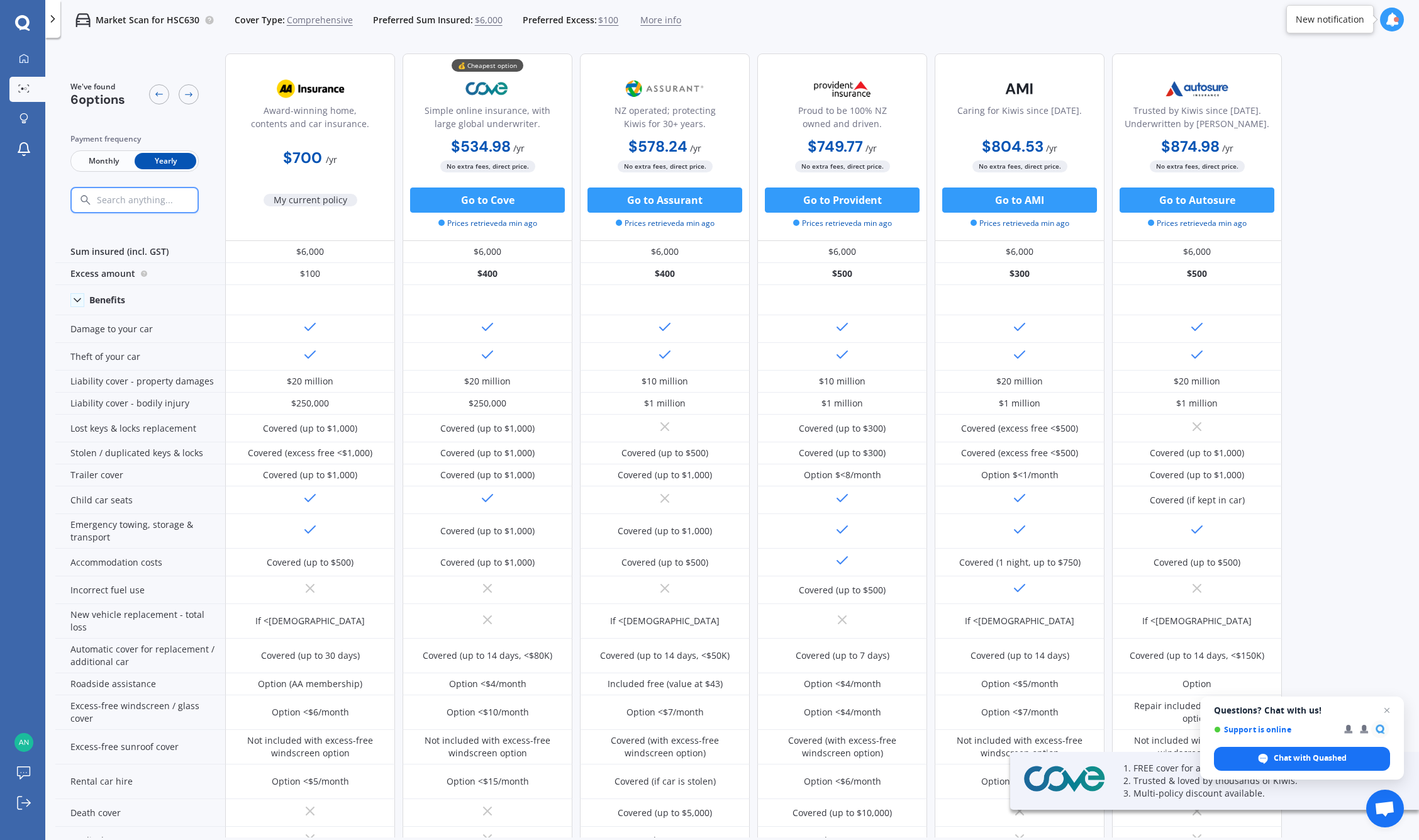
click at [1326, 402] on div "We've found 6 options Payment frequency Monthly Yearly Award-winning home, cont…" at bounding box center [737, 441] width 1364 height 794
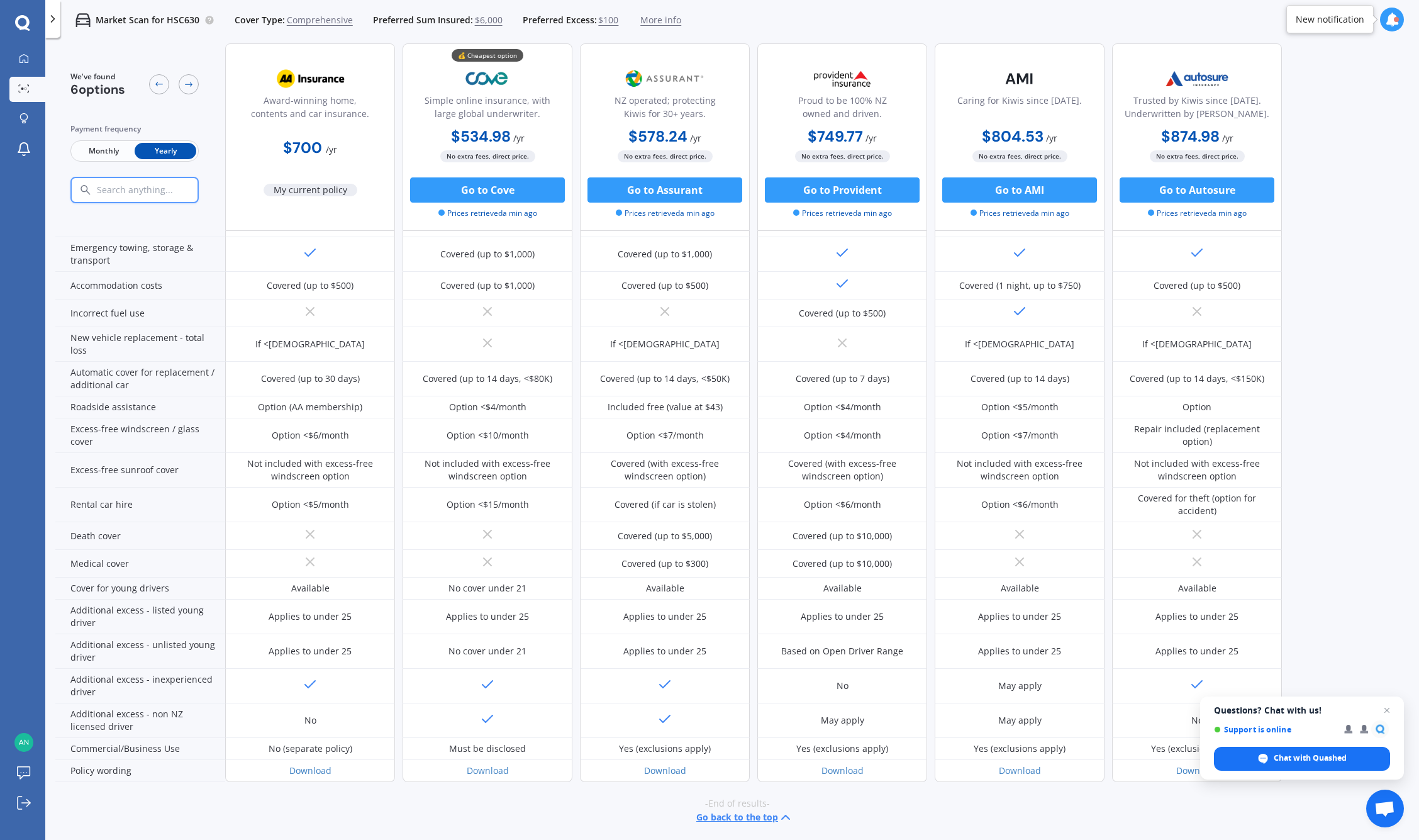
scroll to position [279, 0]
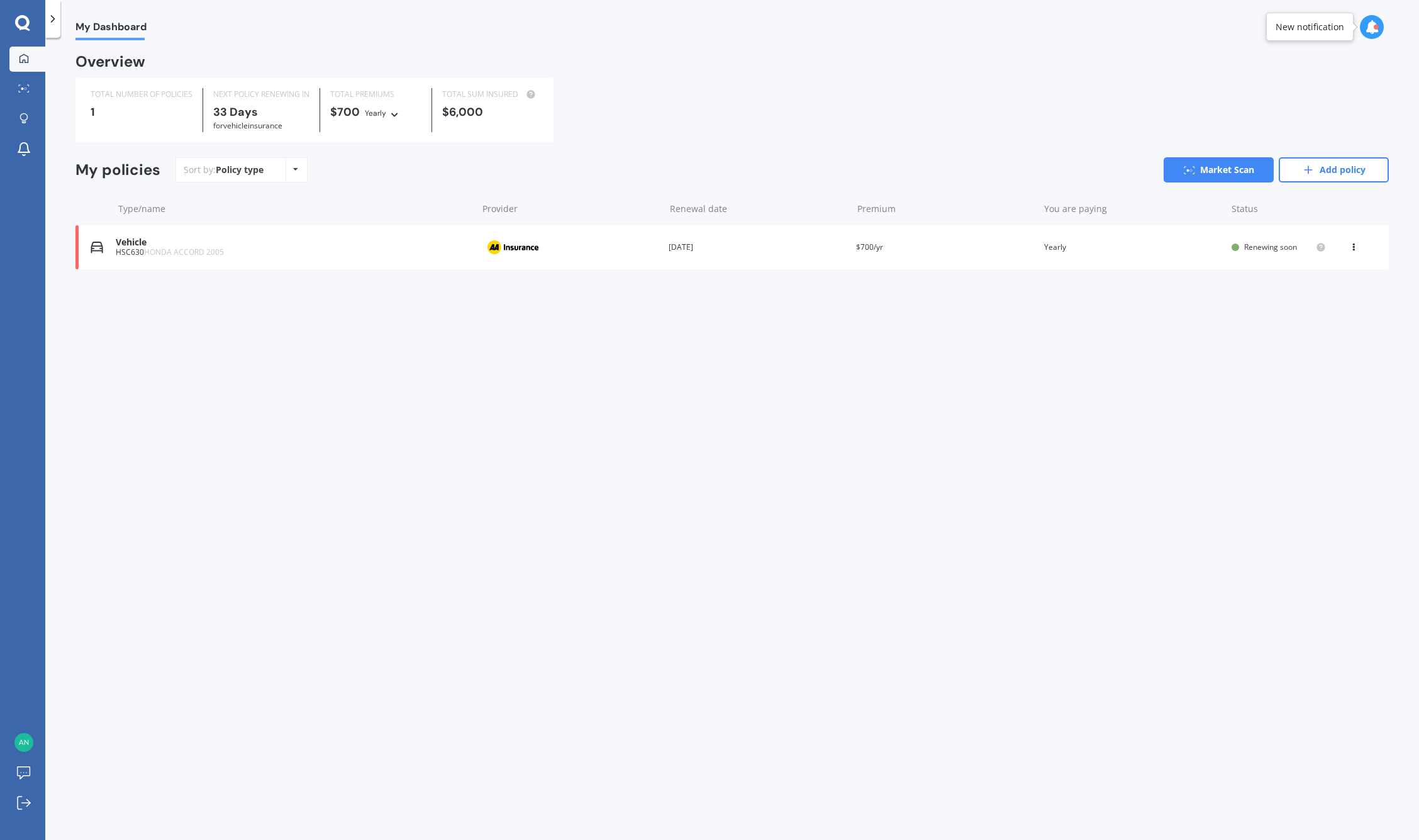
click at [1100, 120] on div "TOTAL NUMBER OF POLICIES 1 NEXT POLICY RENEWING [DATE] for Vehicle insurance TO…" at bounding box center [732, 110] width 1313 height 64
click at [26, 58] on icon at bounding box center [24, 58] width 10 height 10
click at [650, 100] on div "TOTAL NUMBER OF POLICIES 1 NEXT POLICY RENEWING IN 33 Days for Vehicle insuranc…" at bounding box center [732, 110] width 1313 height 64
click at [773, 100] on div "TOTAL NUMBER OF POLICIES 1 NEXT POLICY RENEWING IN 33 Days for Vehicle insuranc…" at bounding box center [732, 110] width 1313 height 64
click at [1334, 169] on link "Add policy" at bounding box center [1334, 169] width 110 height 25
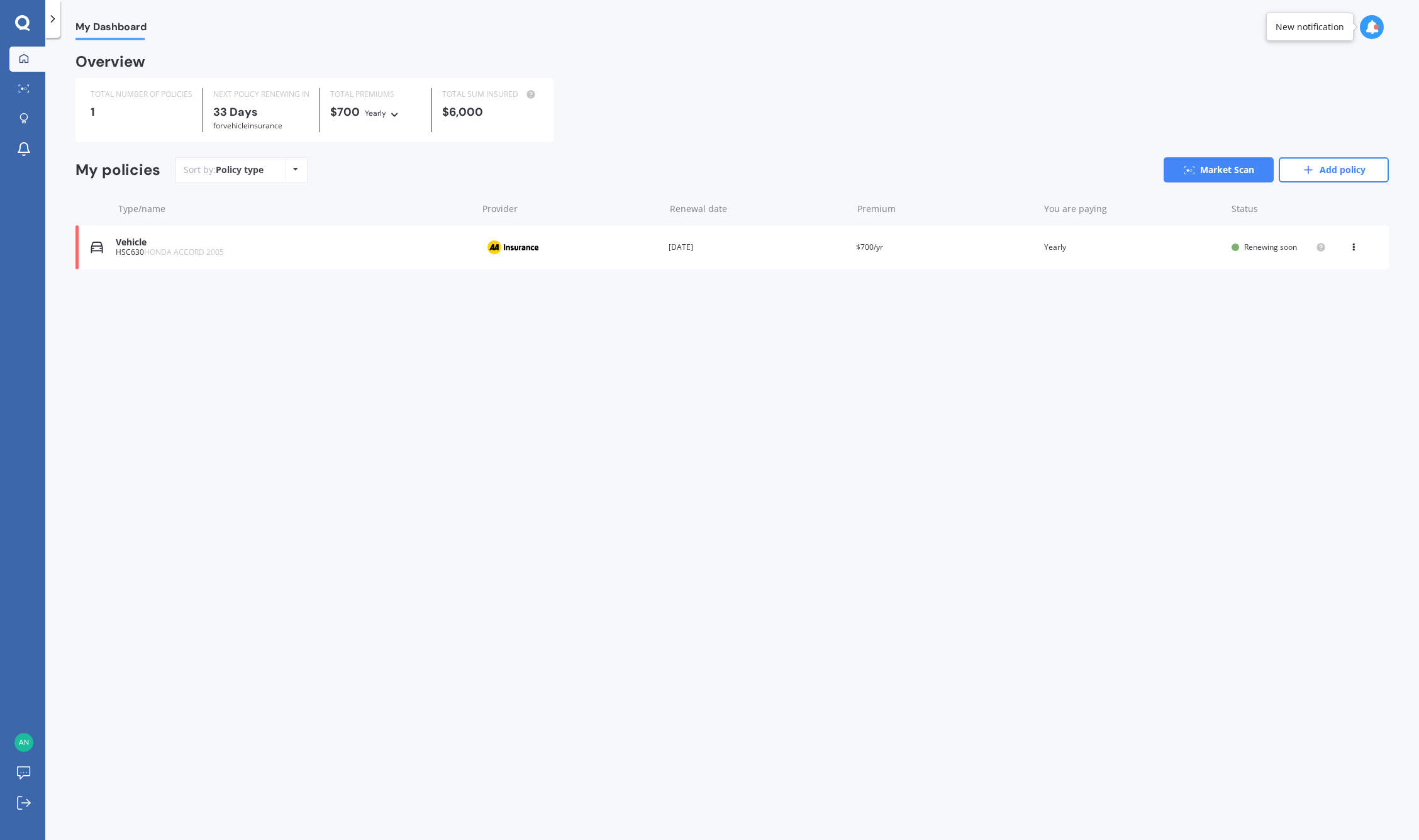
click at [23, 25] on icon at bounding box center [22, 23] width 15 height 16
click at [56, 26] on div at bounding box center [52, 19] width 15 height 38
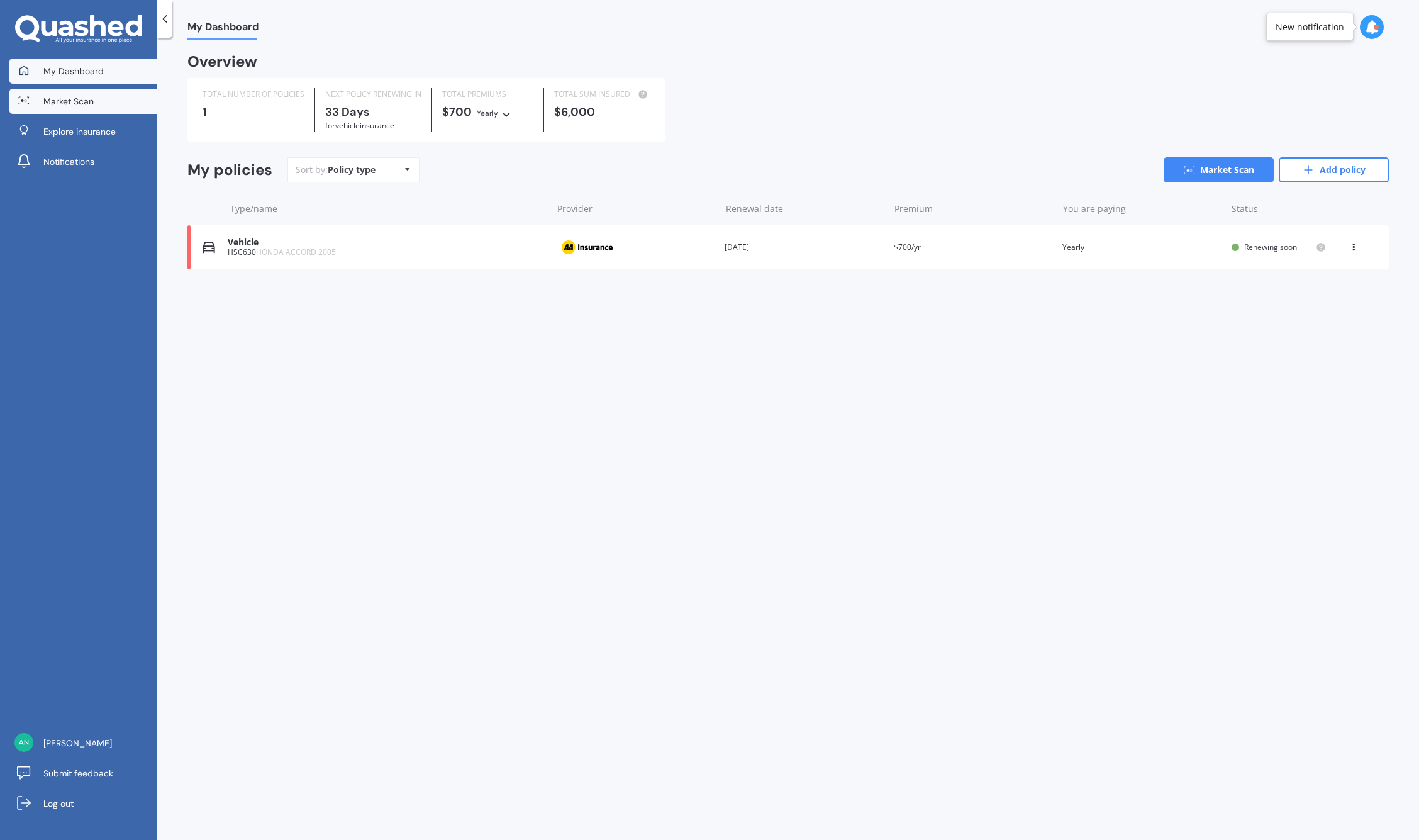
click at [46, 108] on link "Market Scan" at bounding box center [83, 101] width 148 height 25
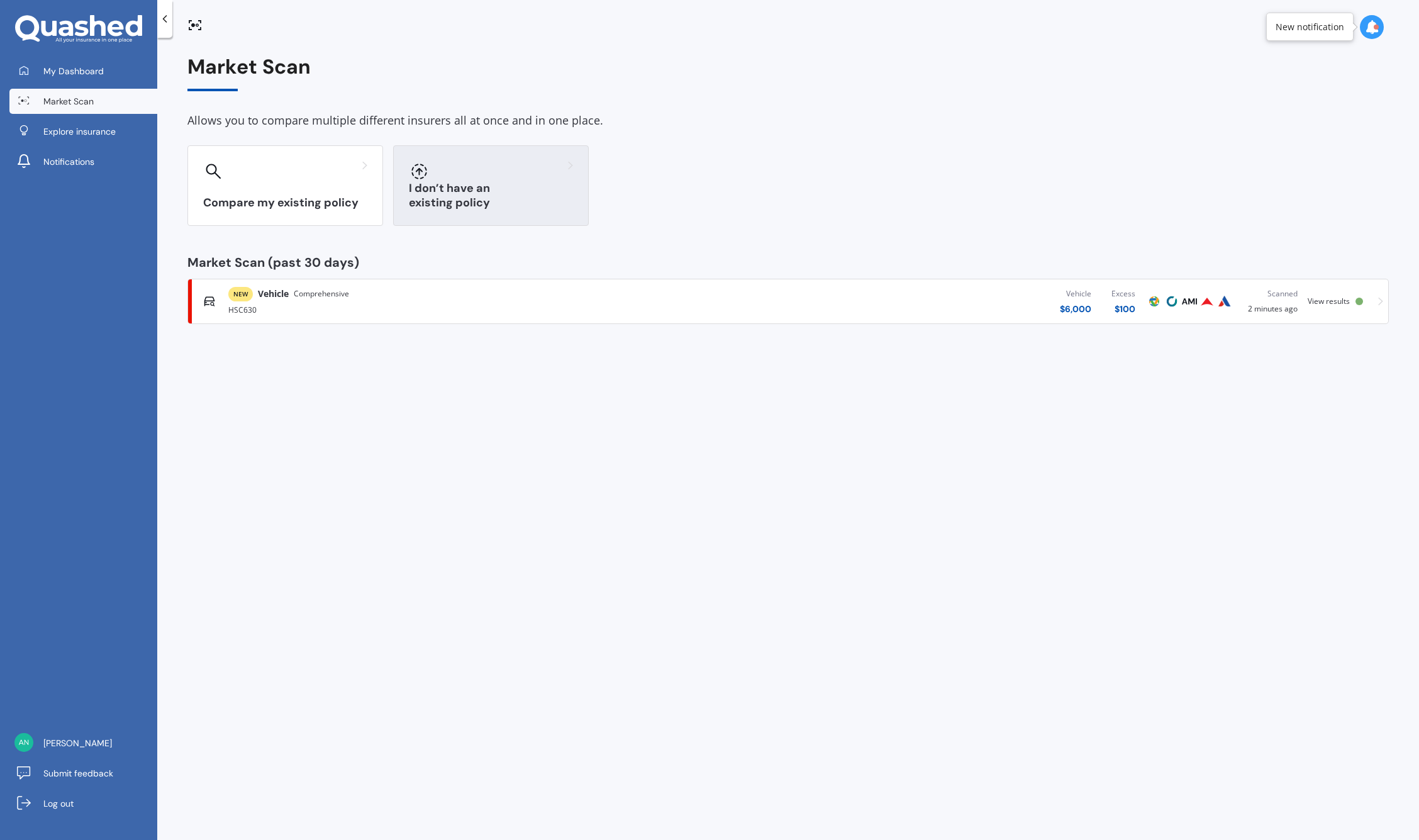
click at [491, 180] on div at bounding box center [491, 171] width 164 height 20
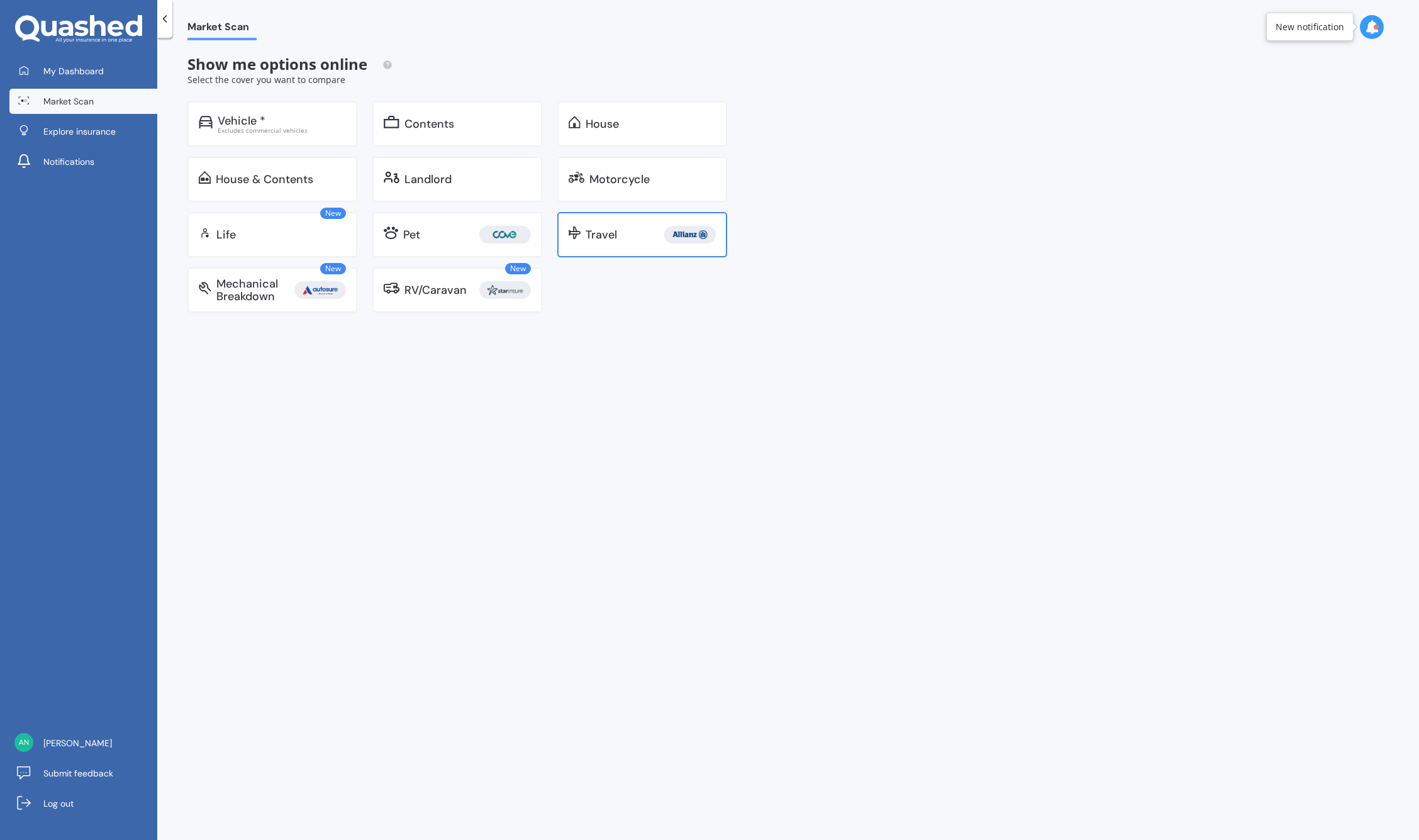
click at [614, 235] on div "Travel" at bounding box center [601, 235] width 32 height 13
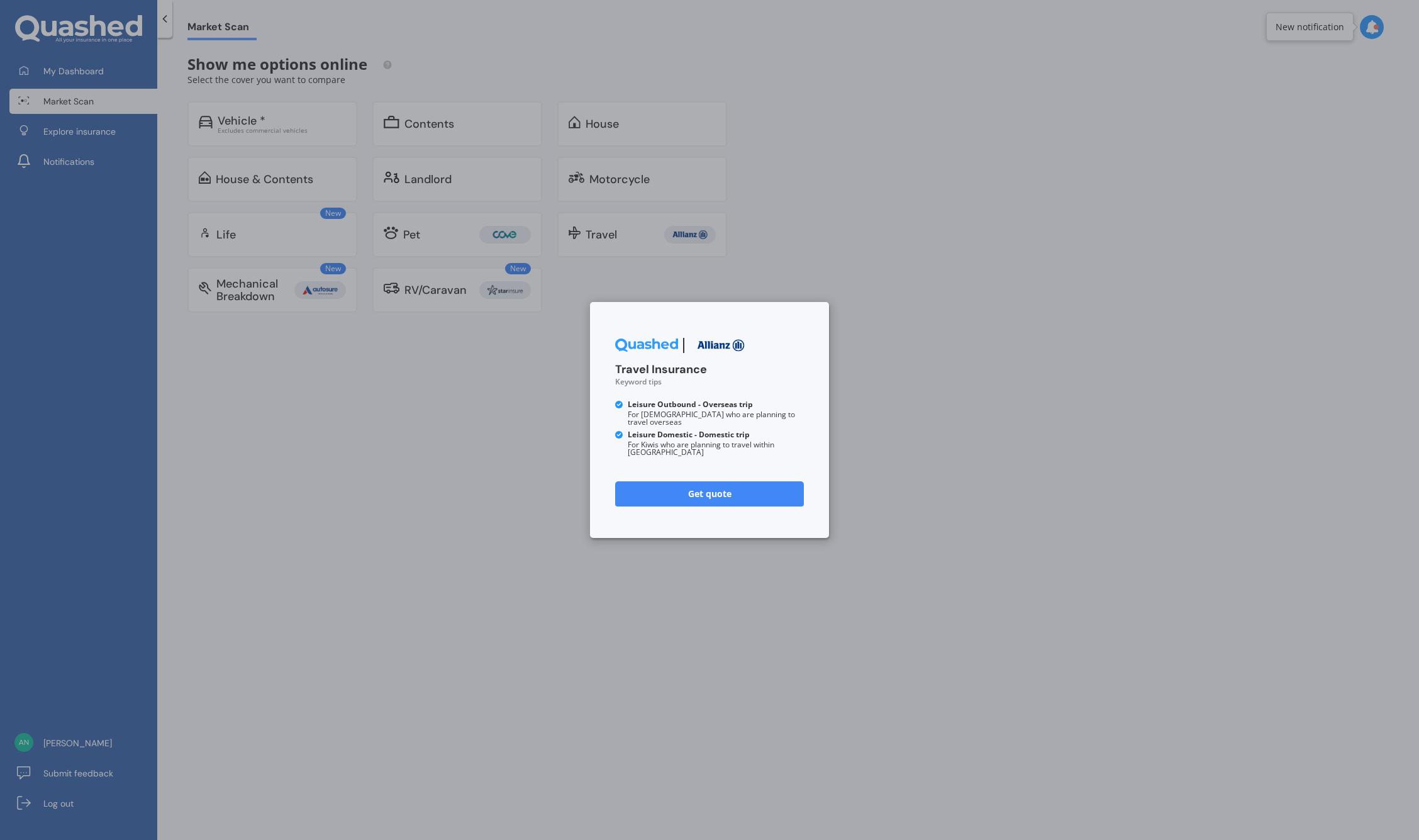
click at [712, 490] on link "Get quote" at bounding box center [710, 493] width 189 height 25
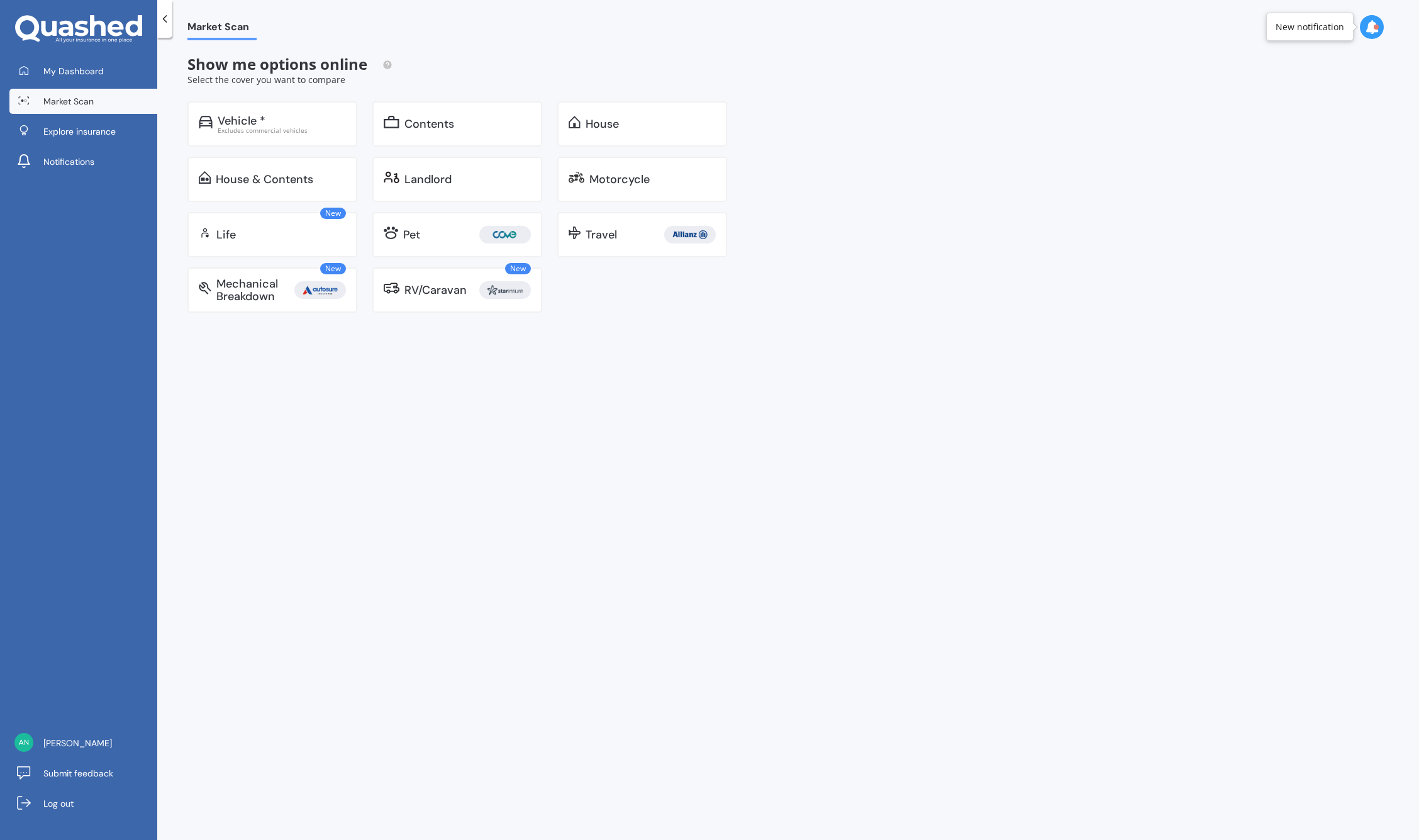
click at [1145, 195] on div "Market Scan Show me options online Select the cover you want to compare Vehicle…" at bounding box center [788, 441] width 1262 height 802
